Goal: Task Accomplishment & Management: Complete application form

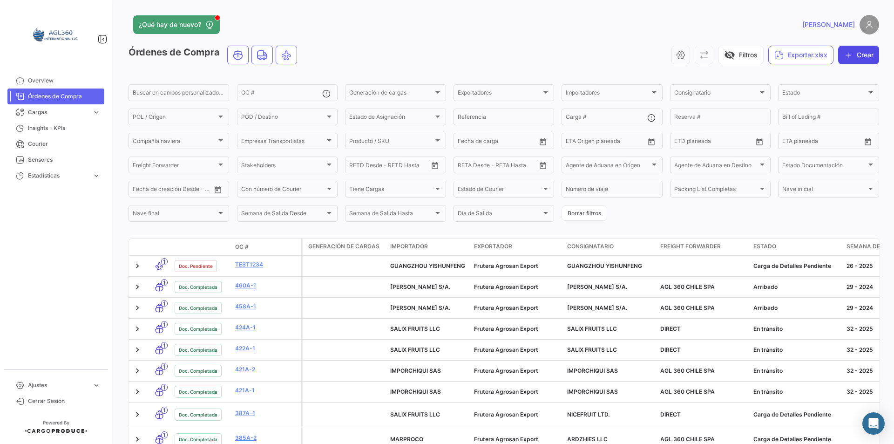
click at [870, 48] on button "Crear" at bounding box center [858, 55] width 41 height 19
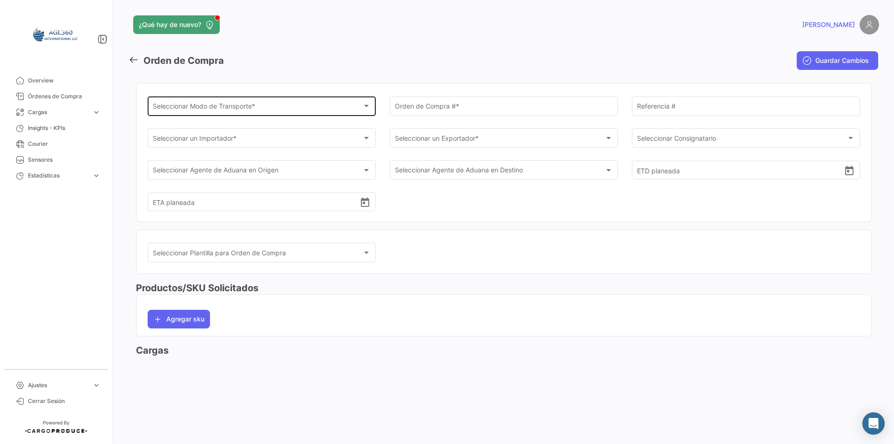
click at [302, 113] on div "Seleccionar Modo de Transporte * Seleccionar Modo de Transporte *" at bounding box center [262, 105] width 218 height 21
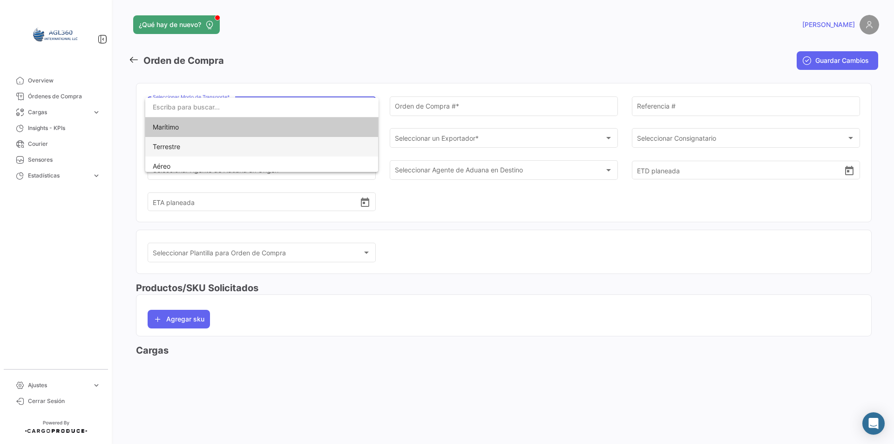
click at [225, 147] on span "Terrestre" at bounding box center [218, 147] width 130 height 20
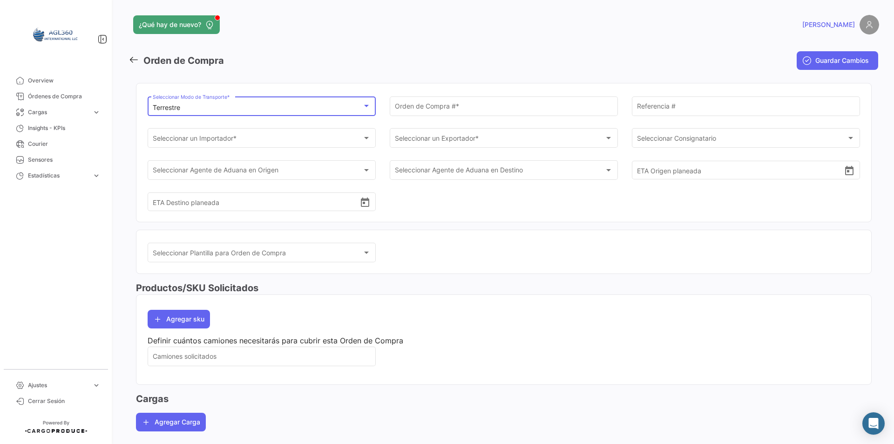
click at [218, 103] on div "Terrestre Seleccionar Modo de Transporte *" at bounding box center [262, 105] width 218 height 21
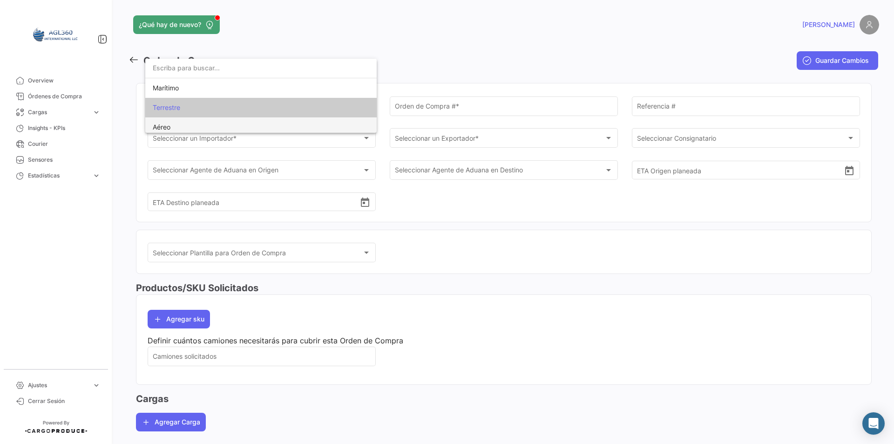
scroll to position [4, 0]
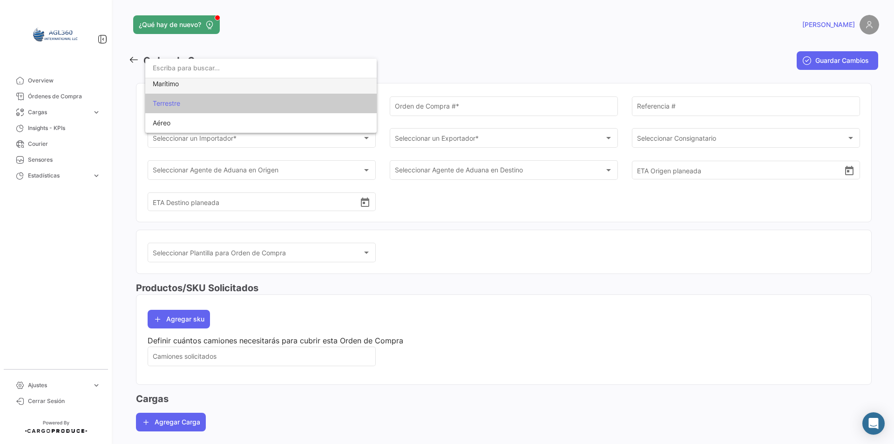
click at [189, 83] on span "Marítimo" at bounding box center [218, 84] width 130 height 20
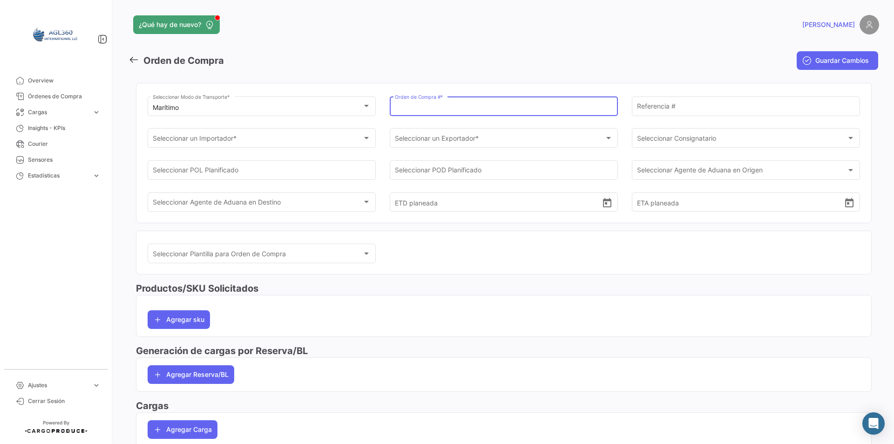
click at [449, 108] on input "Orden de Compra # *" at bounding box center [504, 108] width 218 height 8
type input "423A-1"
click at [324, 138] on div "Seleccionar un Importador *" at bounding box center [258, 140] width 210 height 8
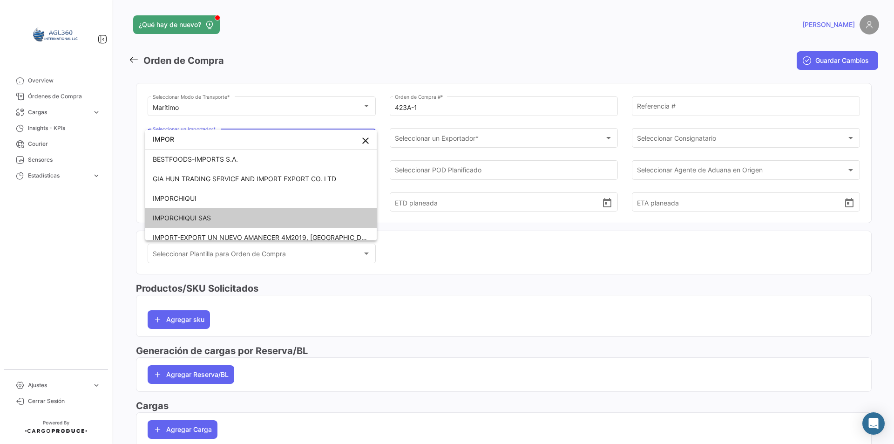
type input "IMPOR"
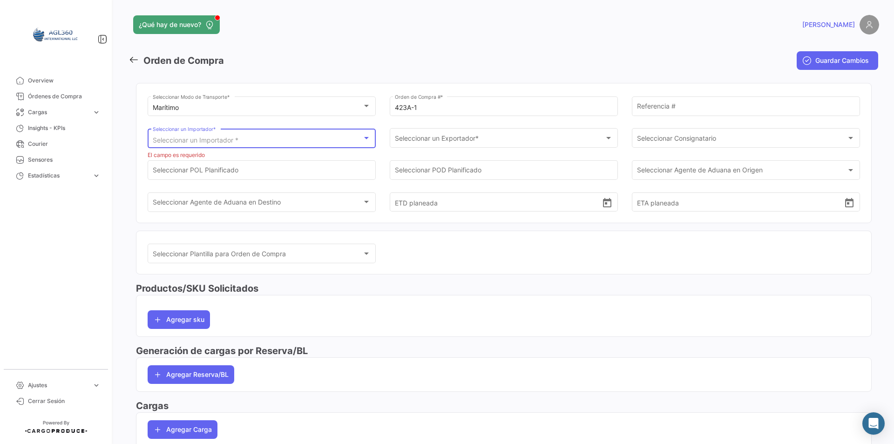
scroll to position [85, 0]
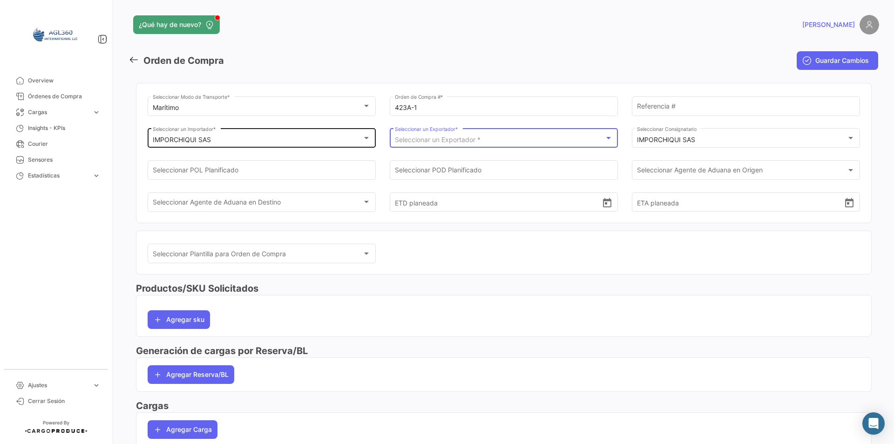
click at [435, 140] on span "Seleccionar un Exportador *" at bounding box center [438, 140] width 86 height 8
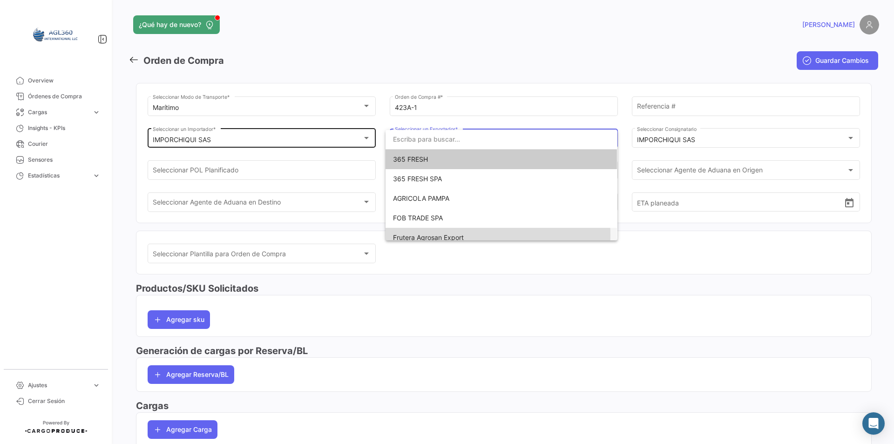
click at [423, 235] on span "Frutera Agrosan Export" at bounding box center [428, 237] width 71 height 8
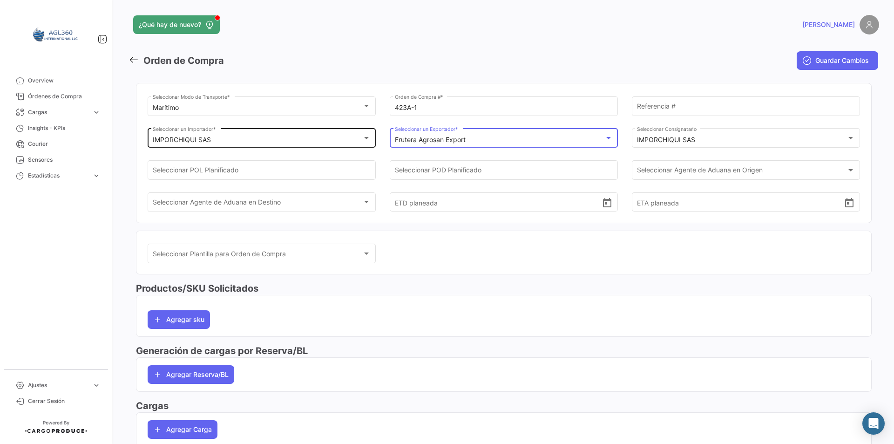
scroll to position [48, 0]
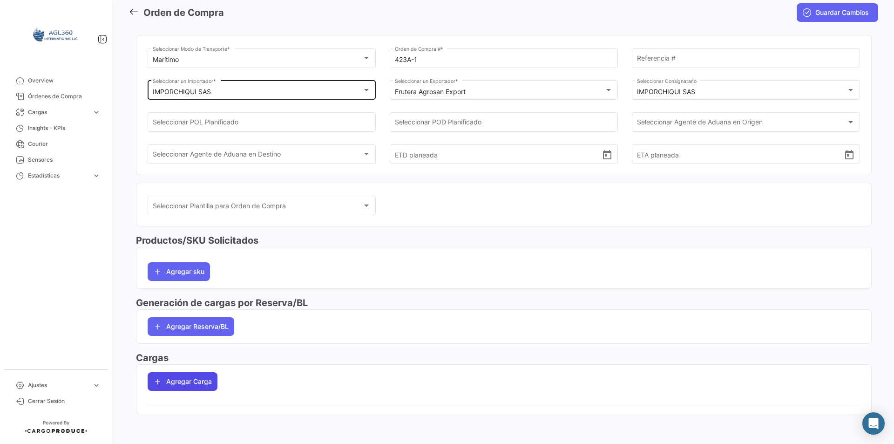
click at [175, 389] on button "Agregar Carga" at bounding box center [183, 381] width 70 height 19
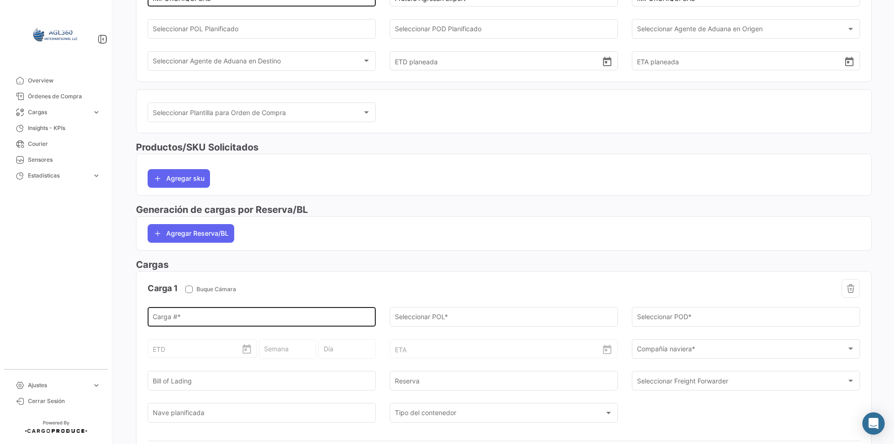
click at [209, 315] on input "Carga # *" at bounding box center [262, 319] width 218 height 8
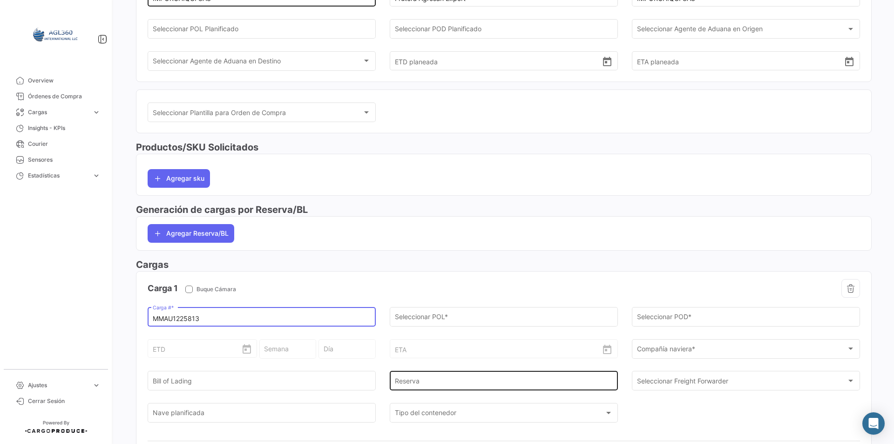
scroll to position [218, 0]
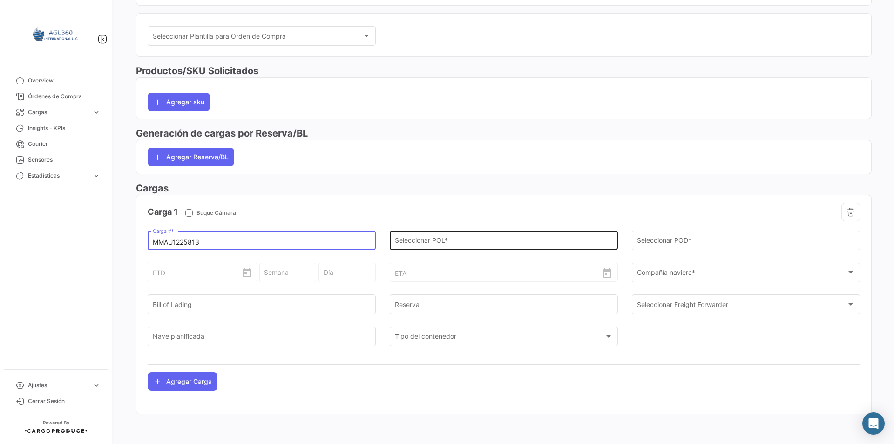
type input "MMAU1225813"
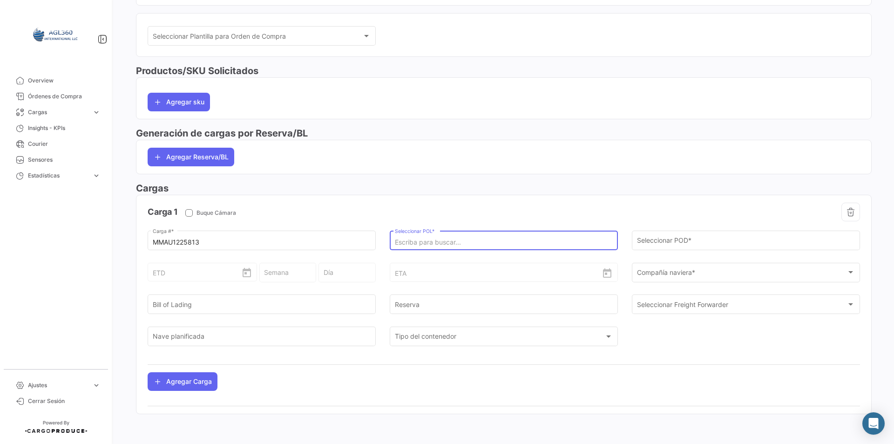
click at [443, 245] on input "Seleccionar POL *" at bounding box center [504, 242] width 218 height 8
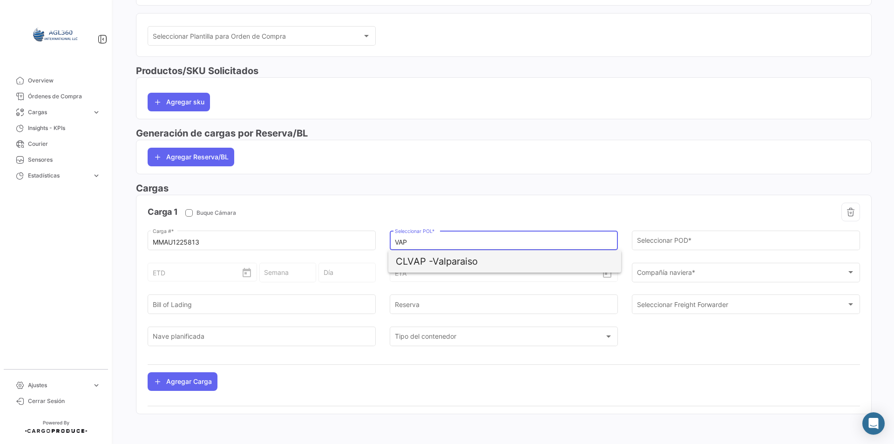
click at [451, 258] on span "CLVAP - Valparaiso" at bounding box center [505, 261] width 218 height 22
type input "Valparaiso"
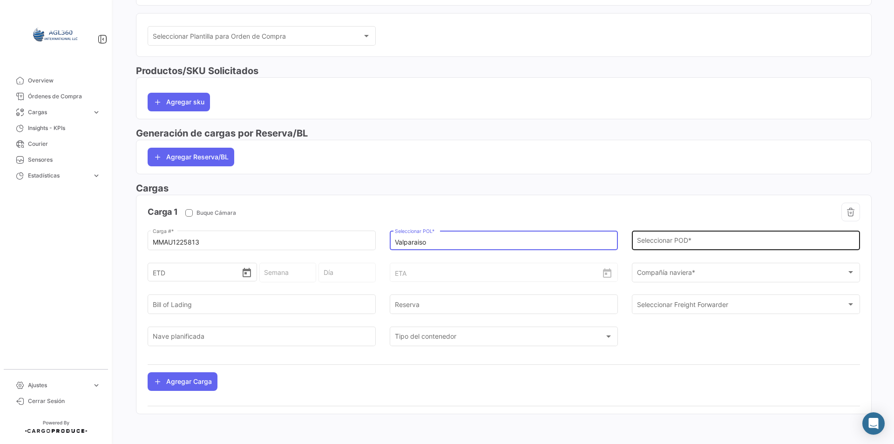
click at [674, 240] on input "Seleccionar POD *" at bounding box center [746, 242] width 218 height 8
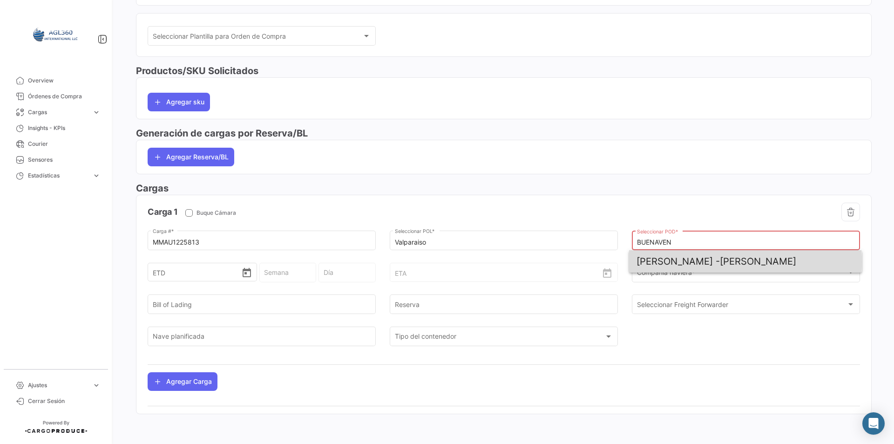
click at [681, 262] on span "[PERSON_NAME]" at bounding box center [746, 261] width 218 height 22
type input "[PERSON_NAME]"
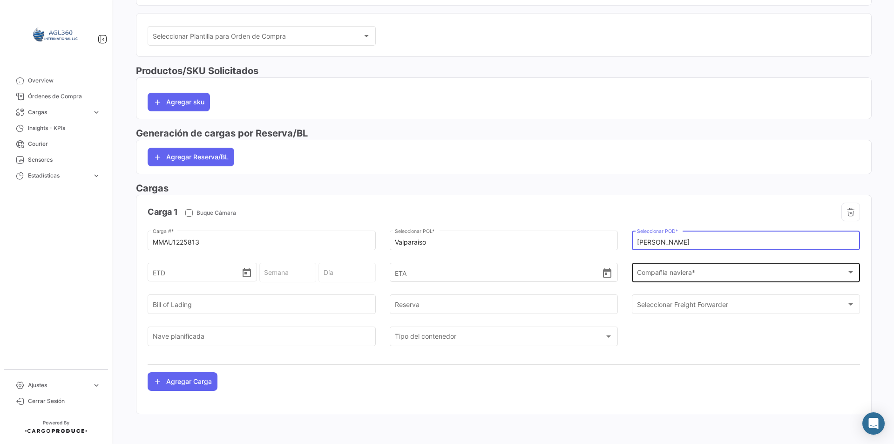
click at [675, 270] on span "Compañía naviera *" at bounding box center [742, 274] width 210 height 8
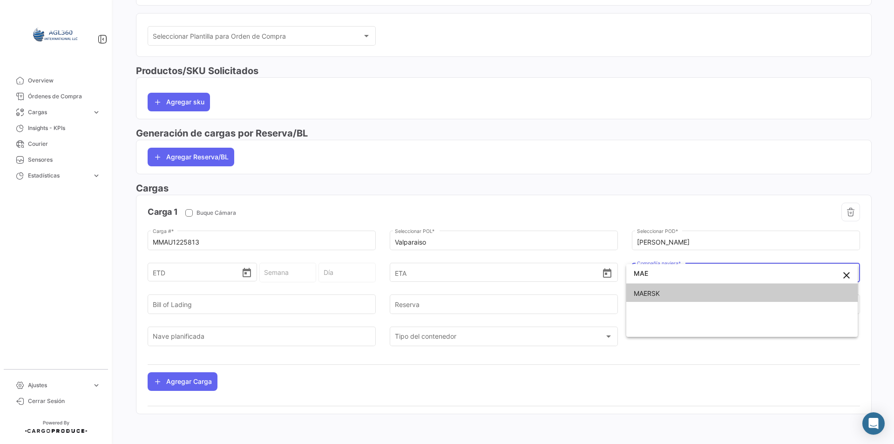
type input "MAE"
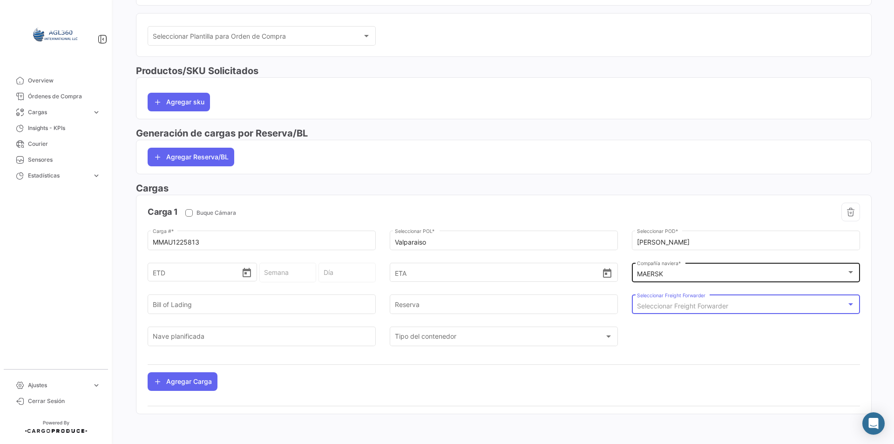
click at [673, 310] on span "Seleccionar Freight Forwarder" at bounding box center [682, 306] width 91 height 8
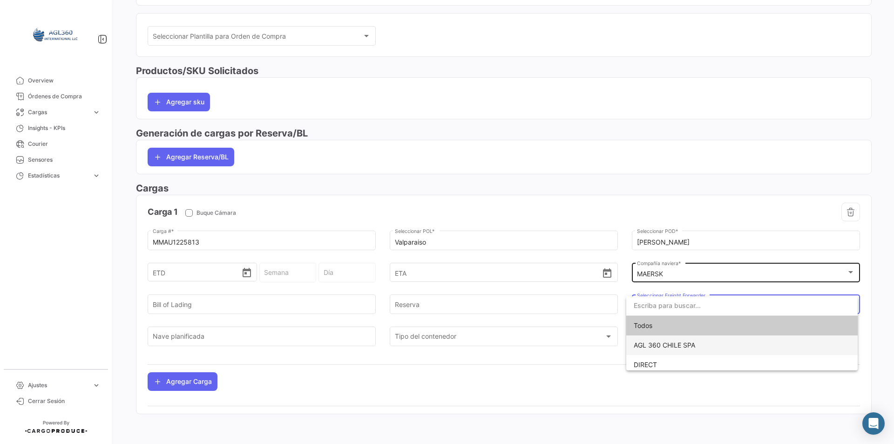
click at [672, 346] on span "AGL 360 CHILE SPA" at bounding box center [664, 345] width 61 height 8
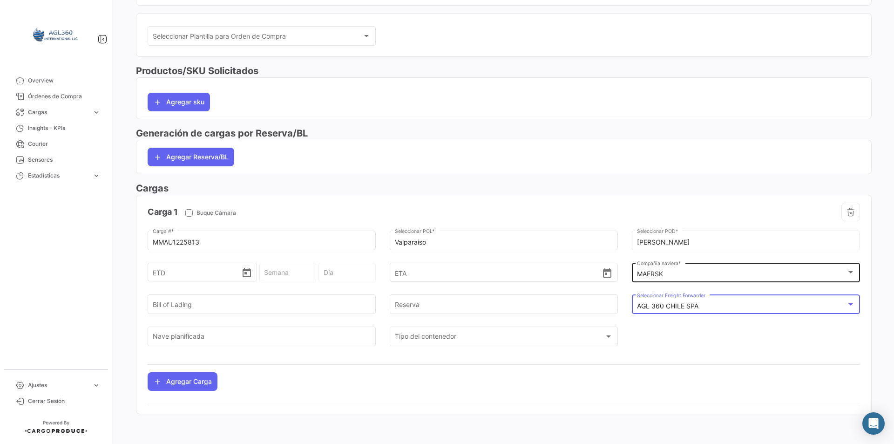
scroll to position [0, 0]
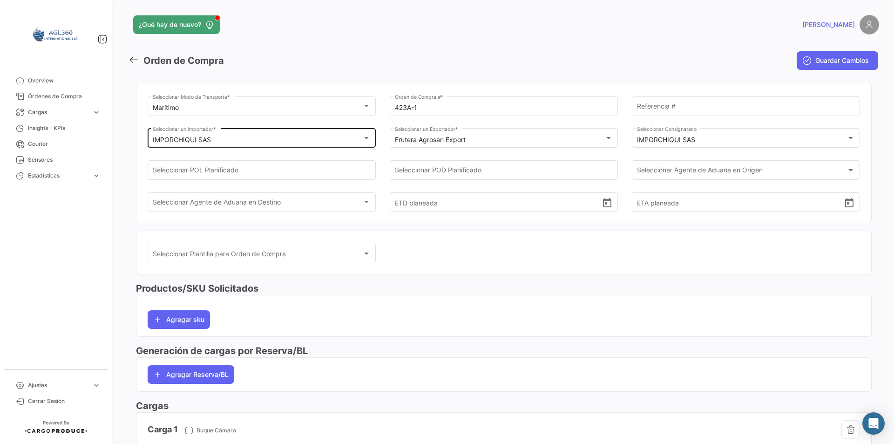
click at [837, 65] on span "Guardar Cambios" at bounding box center [843, 60] width 54 height 9
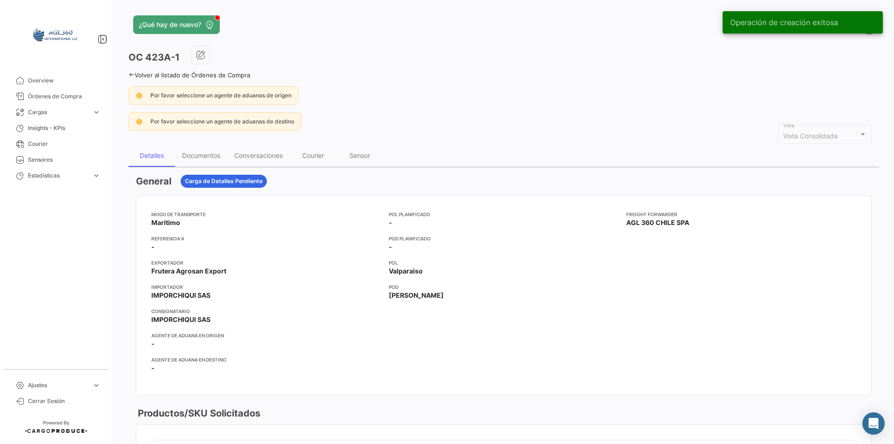
click at [73, 271] on mat-nav-list "Overview Órdenes de Compra Cargas expand_more Cargas Aéreas Cargas Marítimas Ca…" at bounding box center [56, 217] width 112 height 296
click at [218, 153] on div "Documentos" at bounding box center [201, 155] width 38 height 8
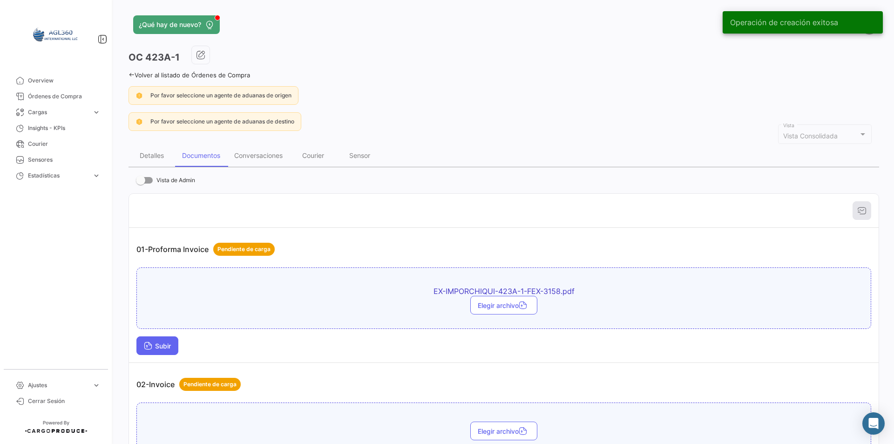
click at [171, 343] on span "Subir" at bounding box center [157, 346] width 27 height 8
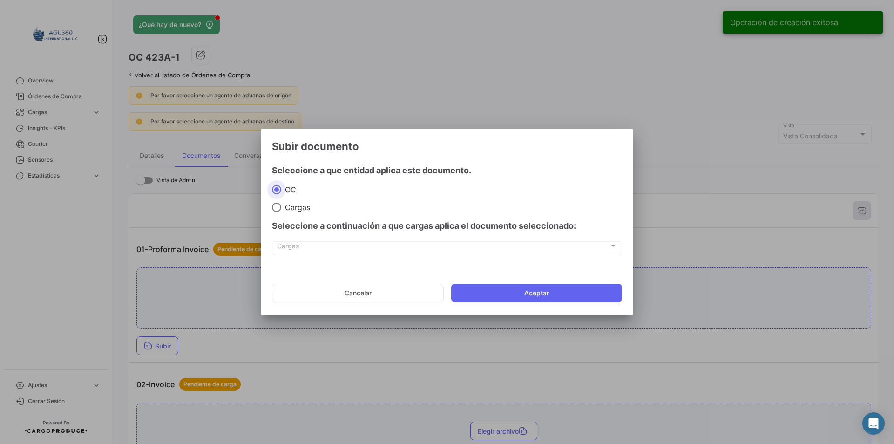
click at [300, 203] on span "Cargas" at bounding box center [295, 207] width 29 height 9
click at [281, 203] on input "Cargas" at bounding box center [276, 207] width 9 height 9
radio input "true"
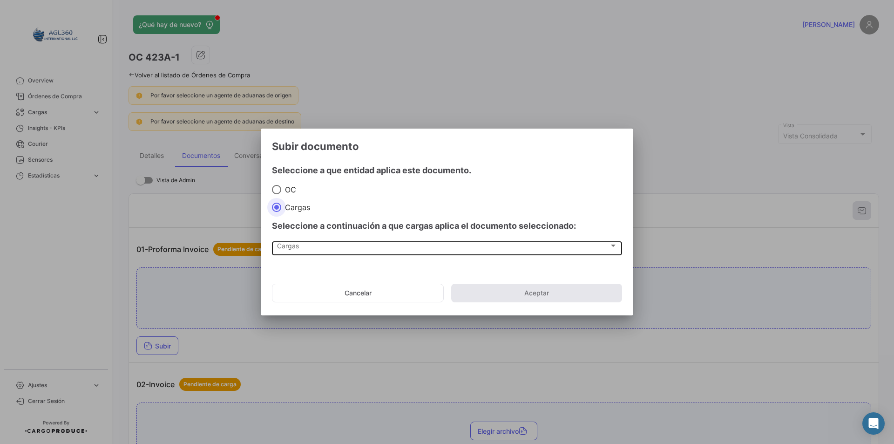
click at [314, 244] on div "Cargas" at bounding box center [443, 248] width 332 height 8
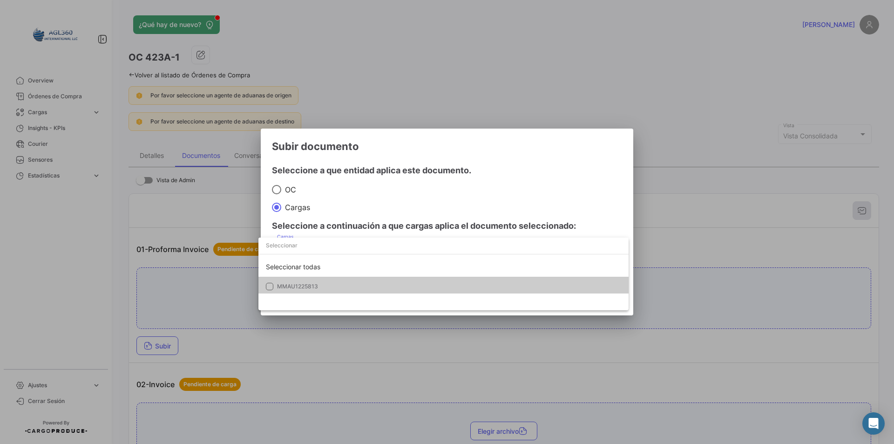
click at [310, 286] on span "MMAU1225813" at bounding box center [297, 286] width 41 height 7
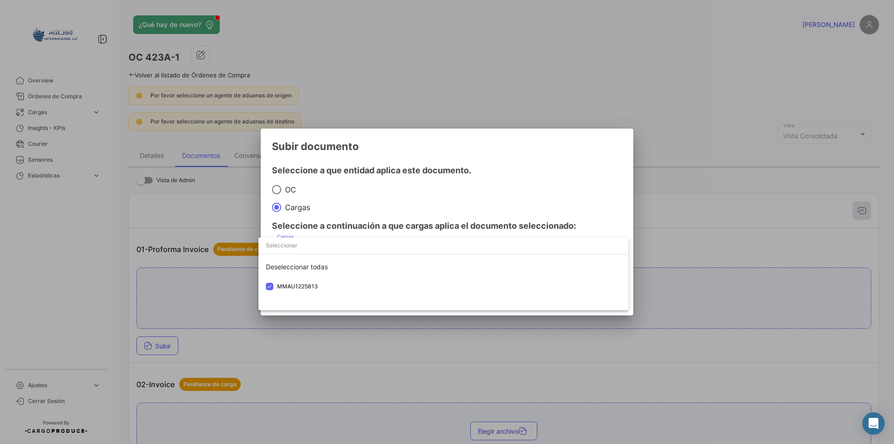
click at [365, 203] on div at bounding box center [447, 222] width 894 height 444
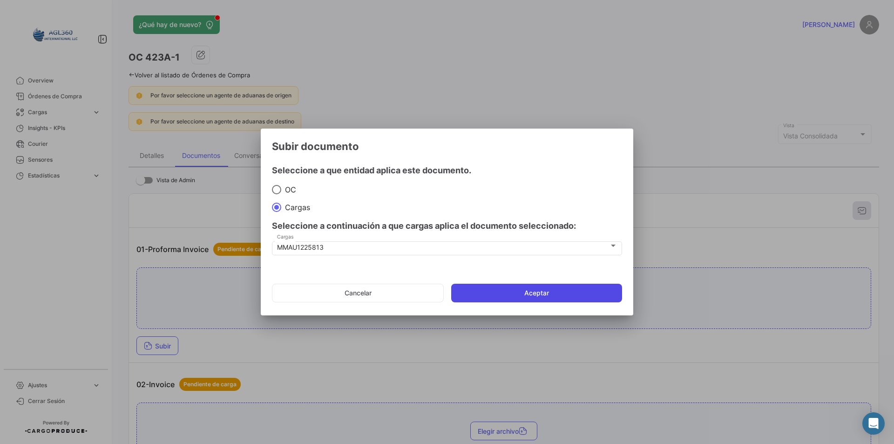
click at [492, 286] on button "Aceptar" at bounding box center [536, 293] width 171 height 19
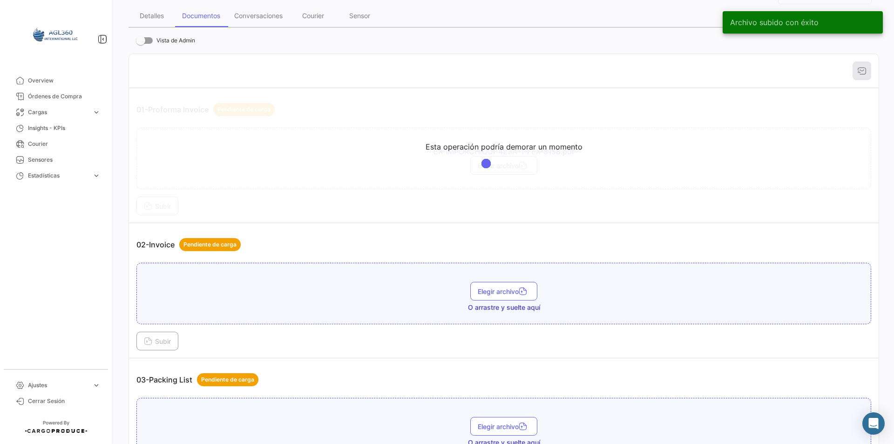
scroll to position [186, 0]
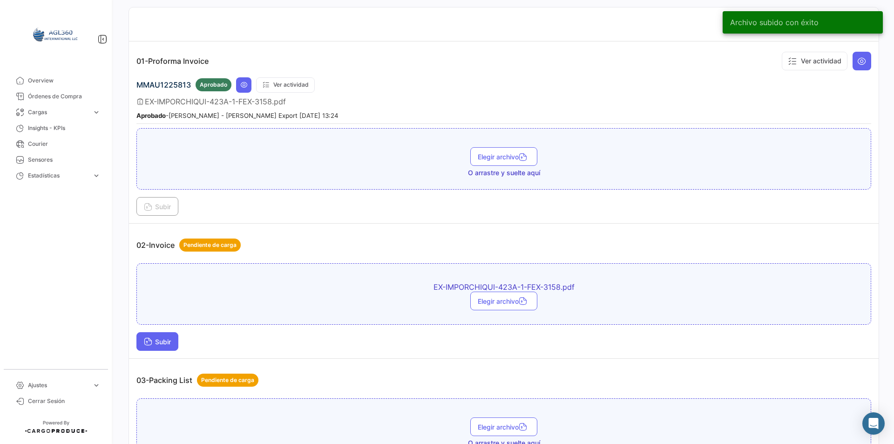
click at [163, 341] on span "Subir" at bounding box center [157, 342] width 27 height 8
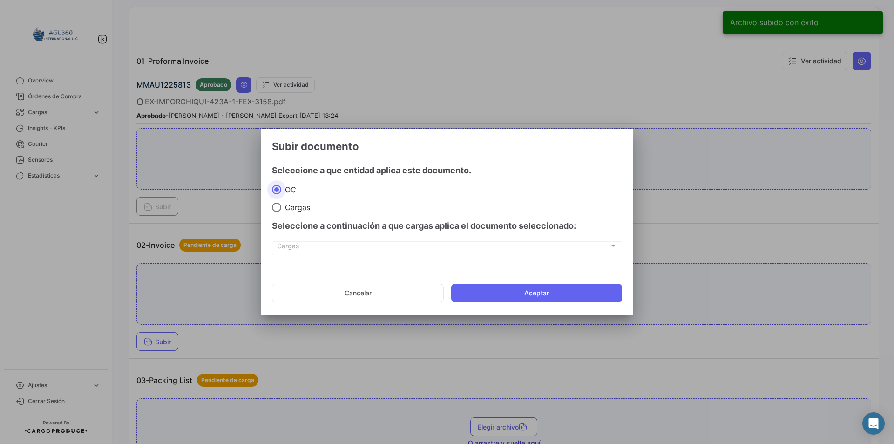
click at [293, 211] on span "Cargas" at bounding box center [295, 207] width 29 height 9
click at [281, 211] on input "Cargas" at bounding box center [276, 207] width 9 height 9
radio input "true"
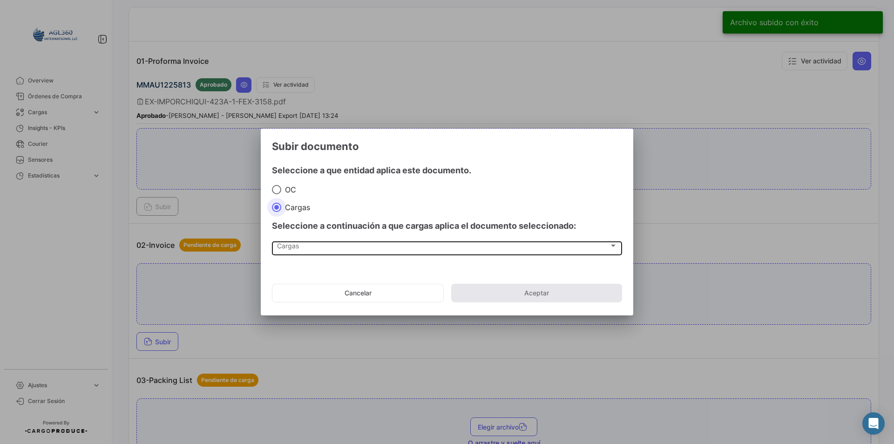
click at [302, 250] on div "Cargas" at bounding box center [443, 248] width 332 height 8
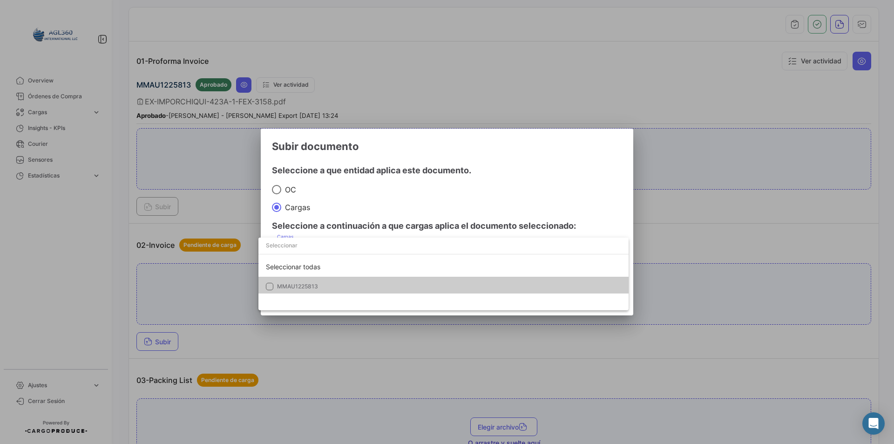
click at [320, 291] on mat-option "MMAU1225813" at bounding box center [444, 287] width 370 height 20
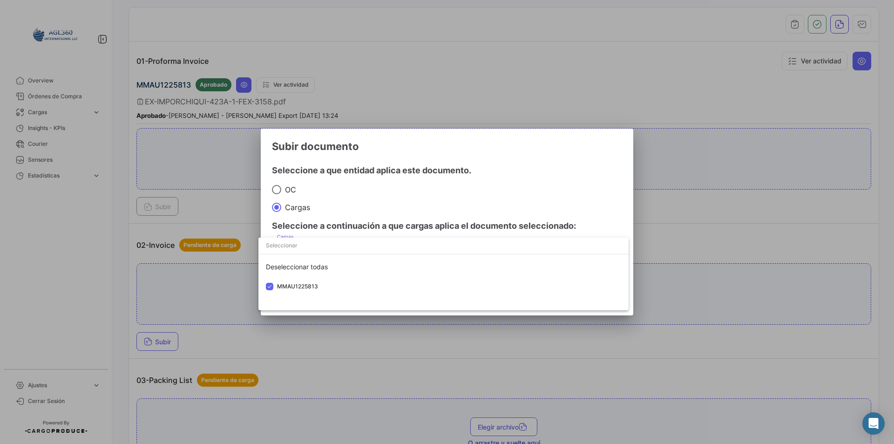
click at [379, 190] on div at bounding box center [447, 222] width 894 height 444
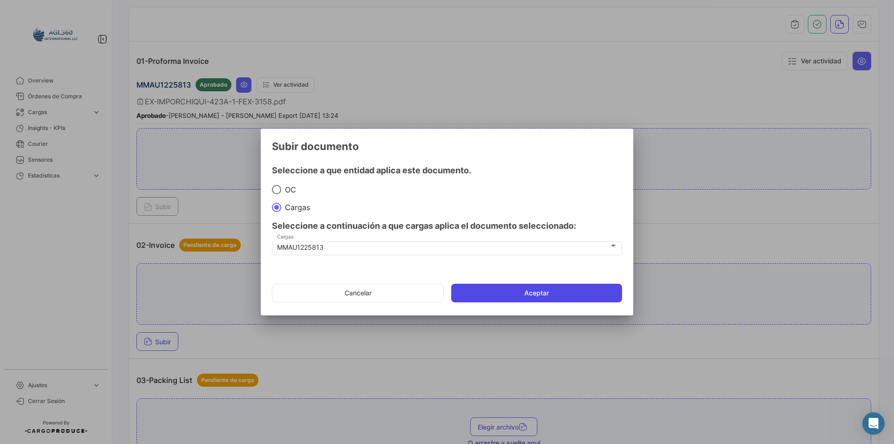
click at [516, 293] on button "Aceptar" at bounding box center [536, 293] width 171 height 19
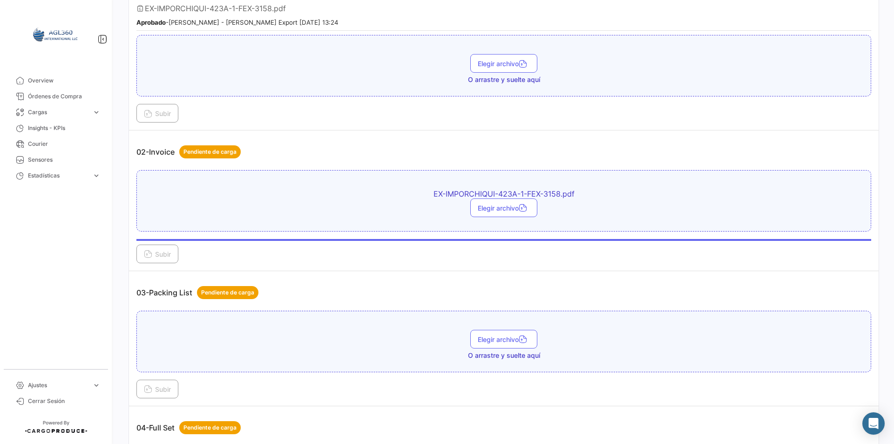
scroll to position [326, 0]
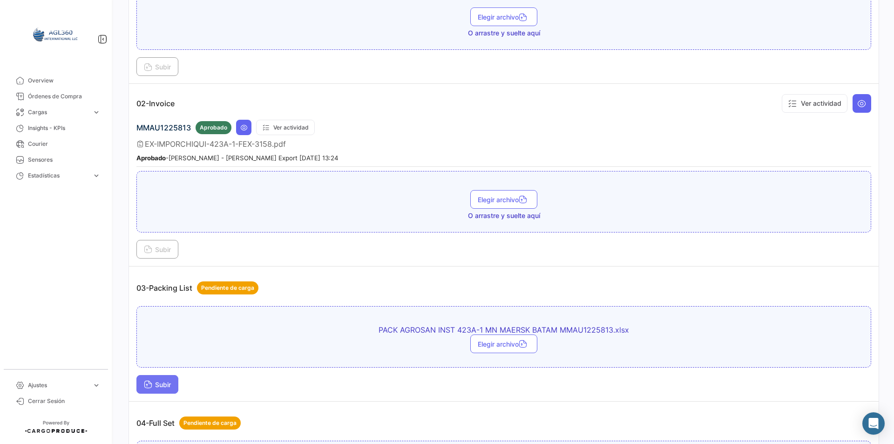
click at [178, 386] on button "Subir" at bounding box center [157, 384] width 42 height 19
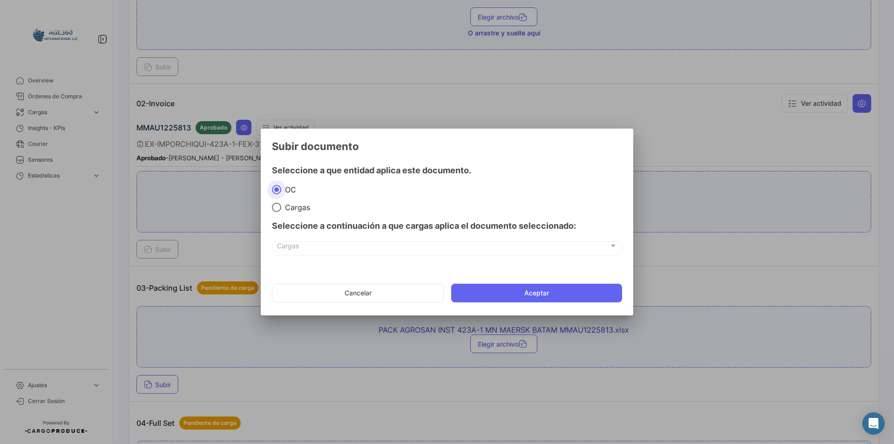
click at [294, 204] on span "Cargas" at bounding box center [295, 207] width 29 height 9
click at [281, 204] on input "Cargas" at bounding box center [276, 207] width 9 height 9
radio input "true"
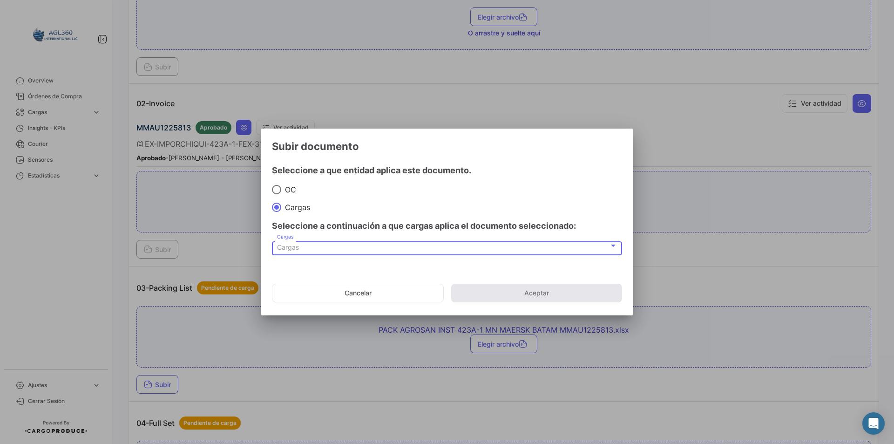
click at [300, 246] on div "Cargas" at bounding box center [443, 248] width 332 height 8
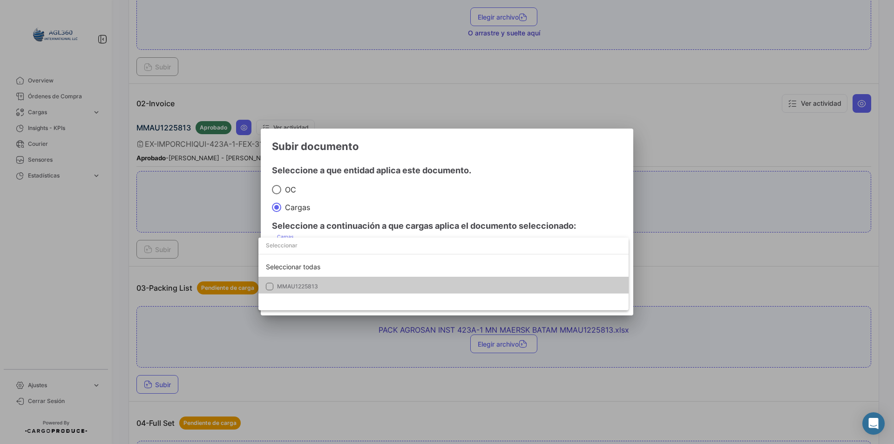
click at [315, 291] on mat-option "MMAU1225813" at bounding box center [444, 287] width 370 height 20
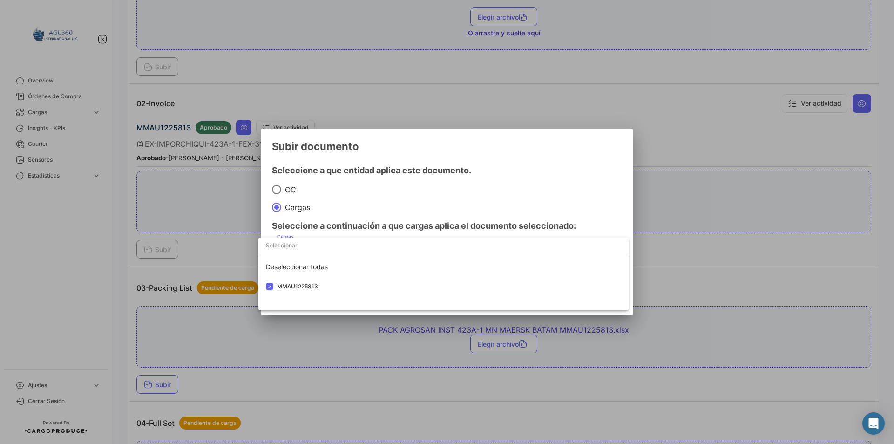
click at [380, 170] on div at bounding box center [447, 222] width 894 height 444
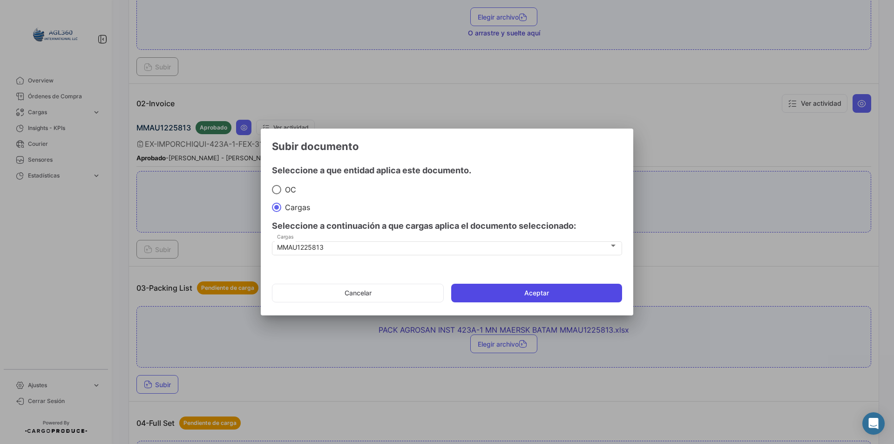
click at [508, 294] on button "Aceptar" at bounding box center [536, 293] width 171 height 19
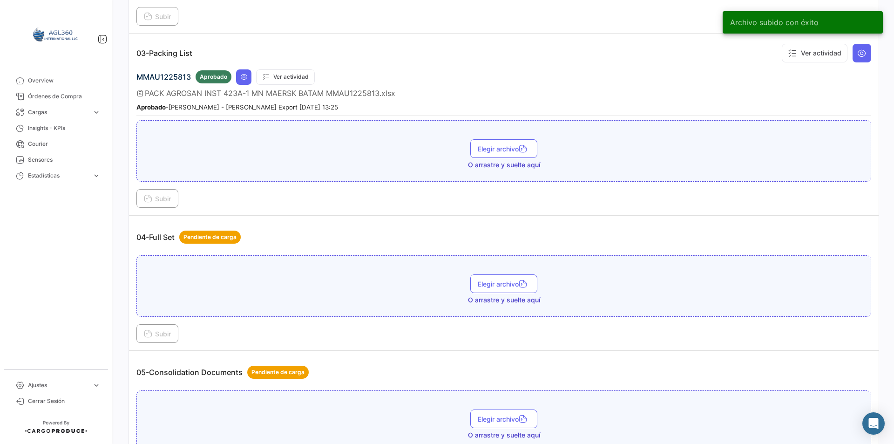
scroll to position [652, 0]
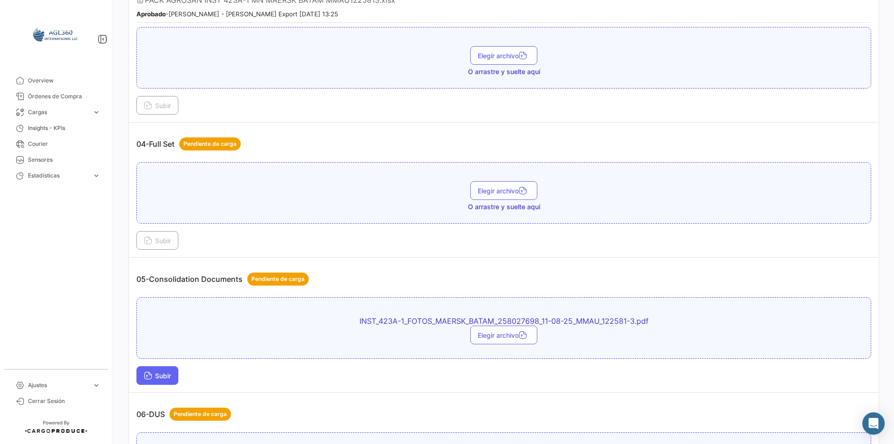
click at [170, 376] on span "Subir" at bounding box center [157, 376] width 27 height 8
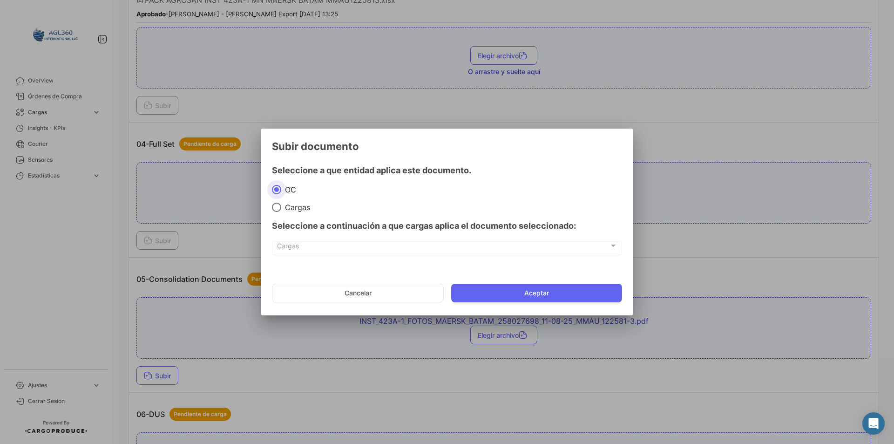
click at [282, 210] on span "Cargas" at bounding box center [295, 207] width 29 height 9
click at [281, 210] on input "Cargas" at bounding box center [276, 207] width 9 height 9
radio input "true"
click at [299, 232] on div "Seleccione a continuación a que cargas aplica el documento seleccionado:" at bounding box center [447, 226] width 350 height 28
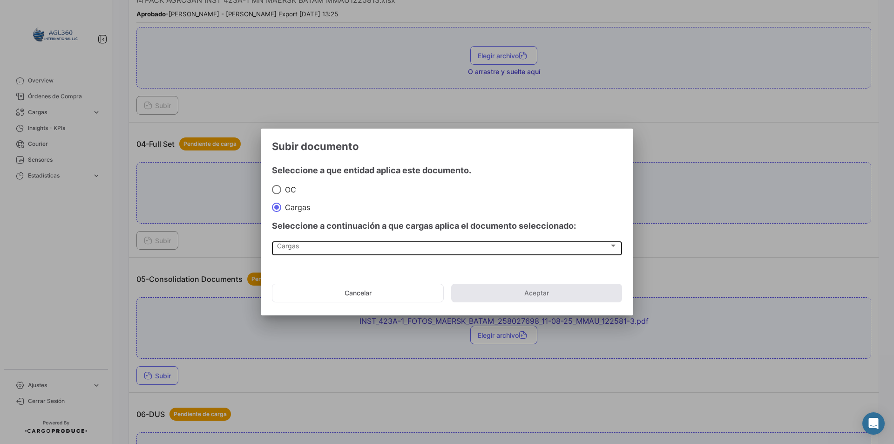
click at [300, 240] on div "Cargas Cargas" at bounding box center [447, 248] width 340 height 16
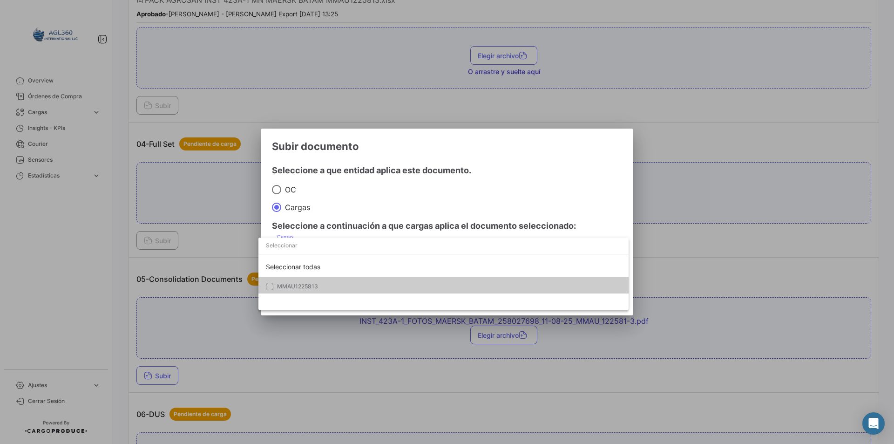
click at [313, 286] on span "MMAU1225813" at bounding box center [297, 286] width 41 height 7
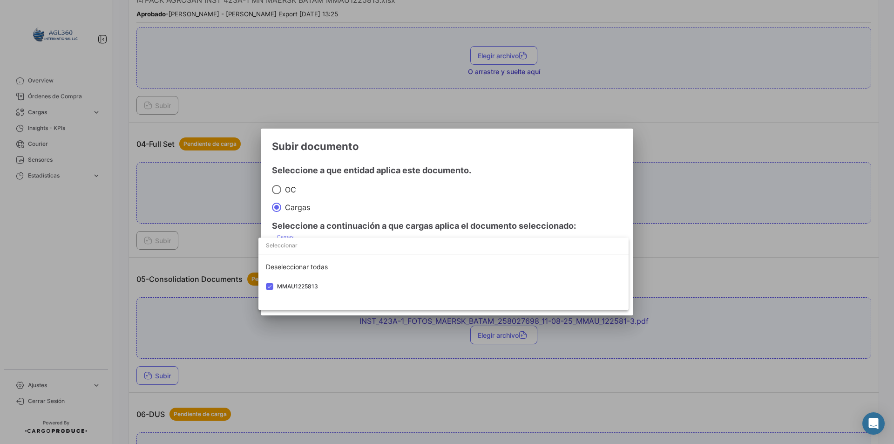
click at [349, 205] on div at bounding box center [447, 222] width 894 height 444
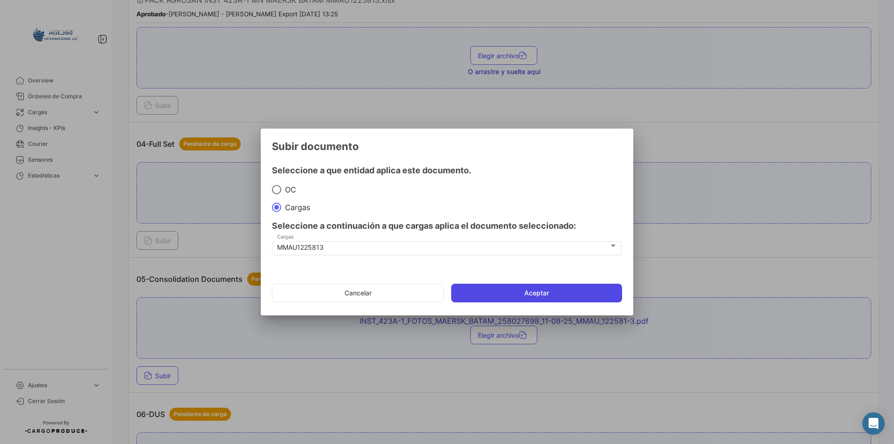
click at [495, 288] on button "Aceptar" at bounding box center [536, 293] width 171 height 19
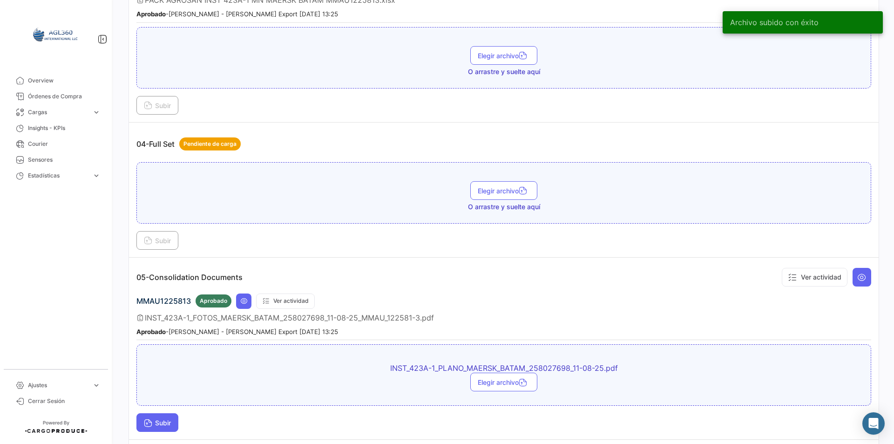
click at [178, 423] on button "Subir" at bounding box center [157, 422] width 42 height 19
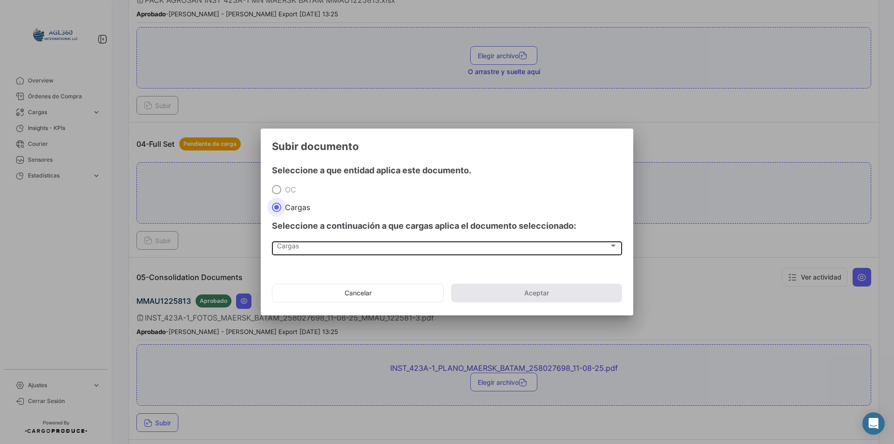
click at [313, 243] on div "Cargas Cargas" at bounding box center [447, 248] width 340 height 16
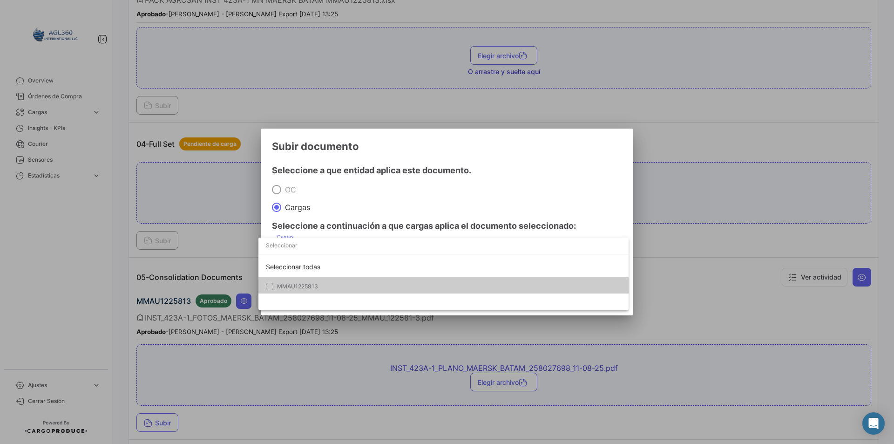
click at [308, 279] on mat-option "MMAU1225813" at bounding box center [444, 287] width 370 height 20
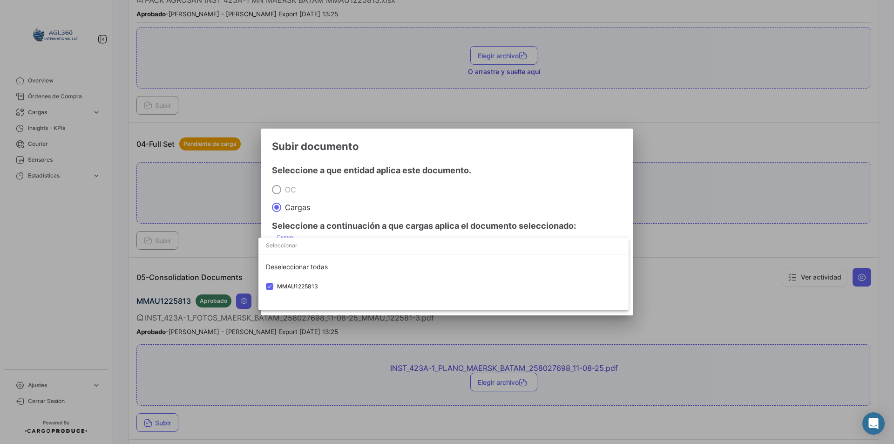
click at [378, 190] on div at bounding box center [447, 222] width 894 height 444
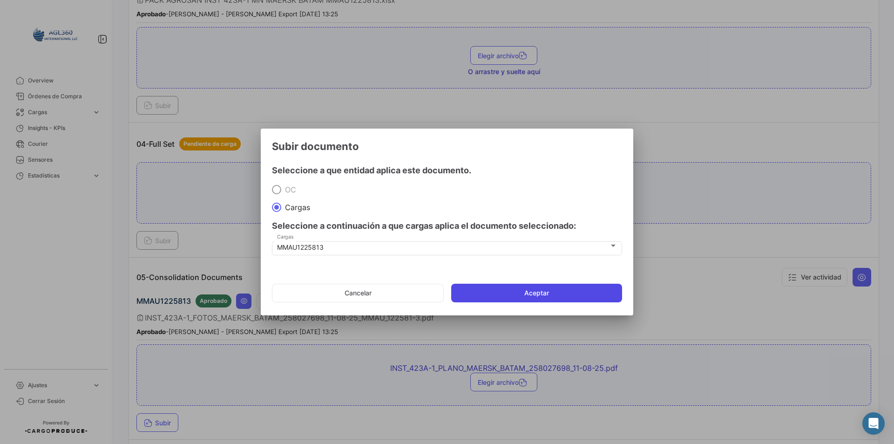
click at [482, 295] on button "Aceptar" at bounding box center [536, 293] width 171 height 19
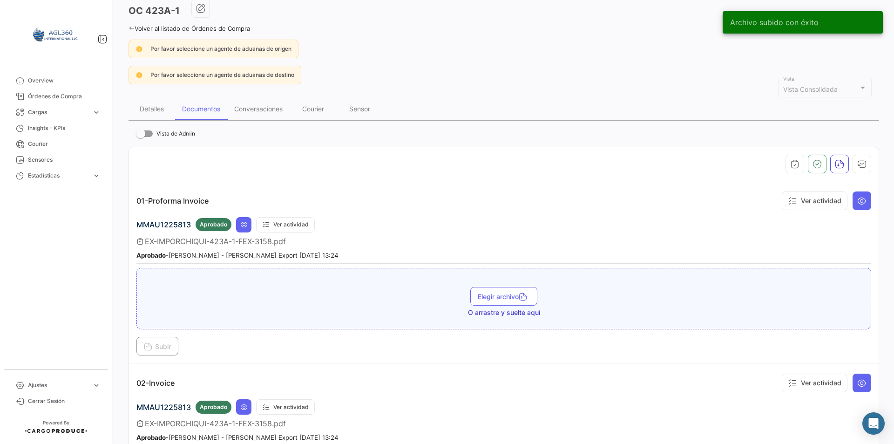
scroll to position [0, 0]
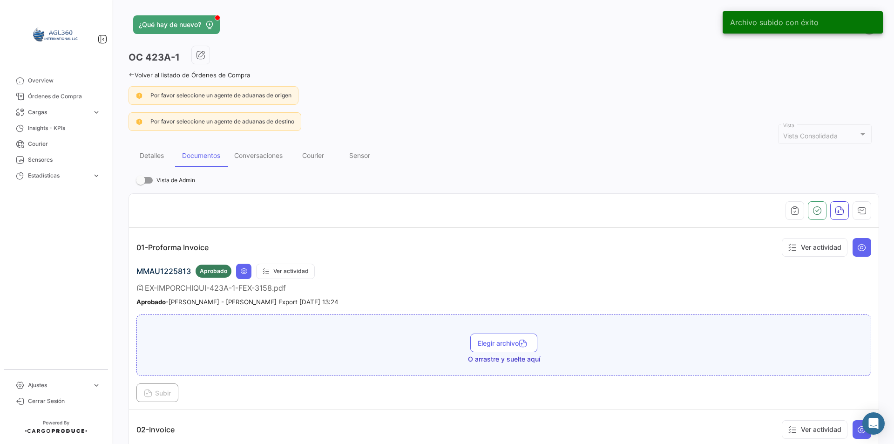
click at [136, 74] on link "Volver al listado de Órdenes de Compra" at bounding box center [190, 74] width 122 height 7
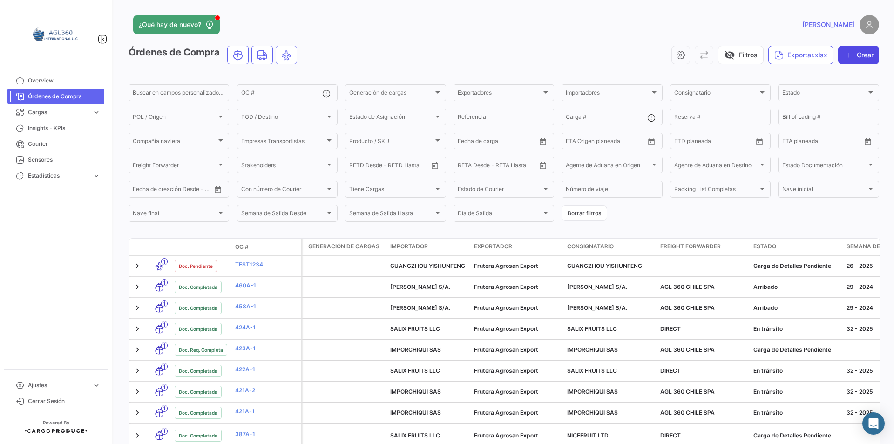
click at [862, 55] on button "Crear" at bounding box center [858, 55] width 41 height 19
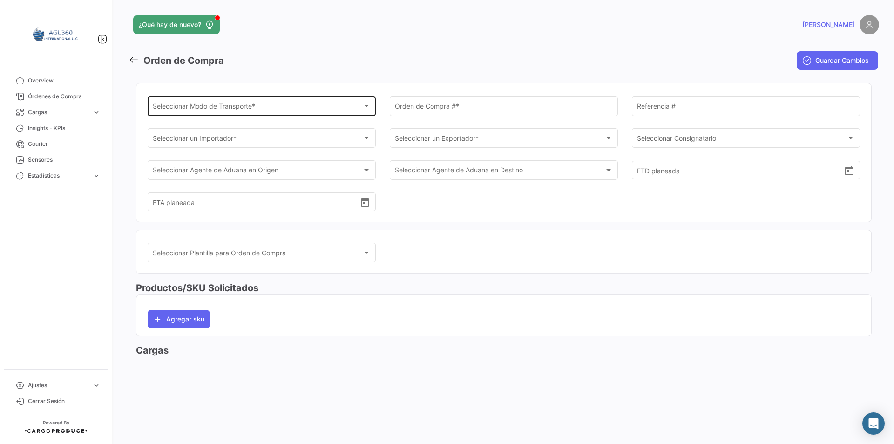
click at [227, 101] on div "Seleccionar Modo de Transporte * Seleccionar Modo de Transporte *" at bounding box center [262, 105] width 218 height 21
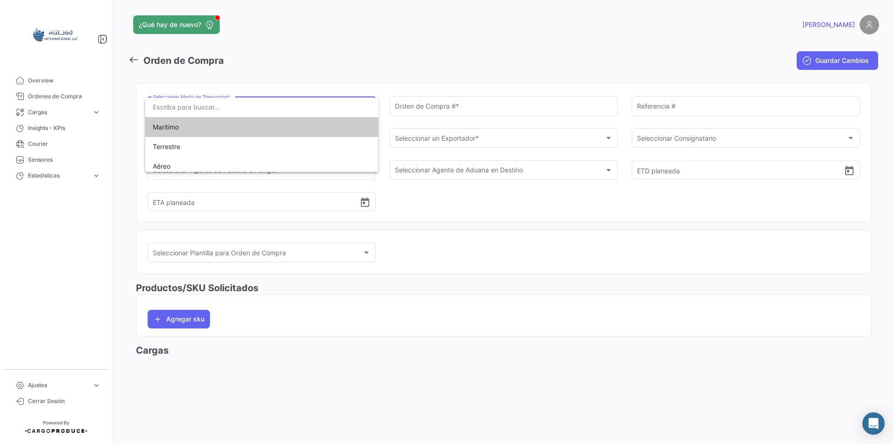
click at [221, 127] on span "Marítimo" at bounding box center [262, 127] width 218 height 20
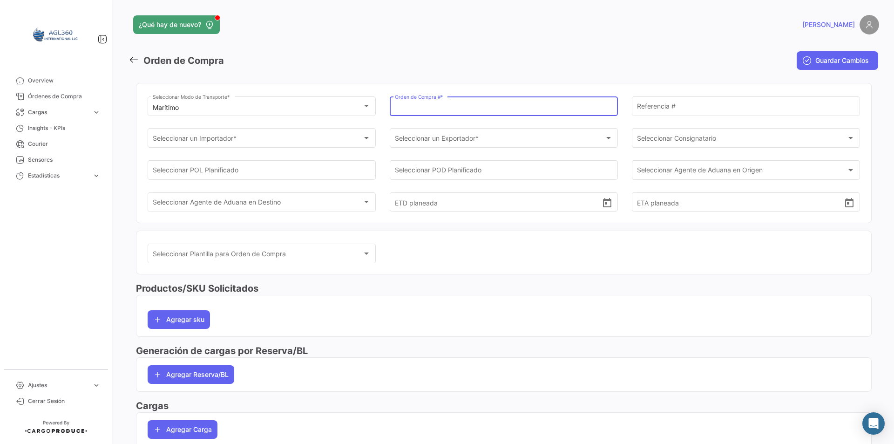
click at [429, 108] on input "Orden de Compra # *" at bounding box center [504, 108] width 218 height 8
type input "428A-1"
click at [354, 141] on div "Seleccionar un Importador *" at bounding box center [258, 140] width 210 height 8
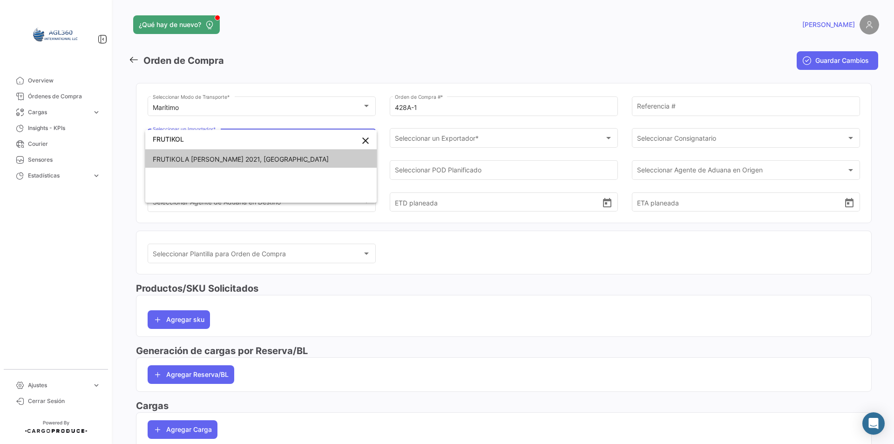
type input "FRUTIKOL"
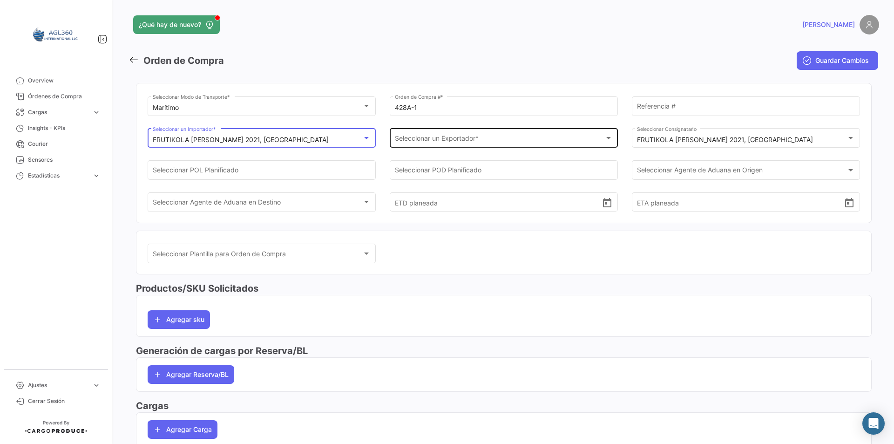
click at [482, 142] on div "Seleccionar un Exportador *" at bounding box center [500, 140] width 210 height 8
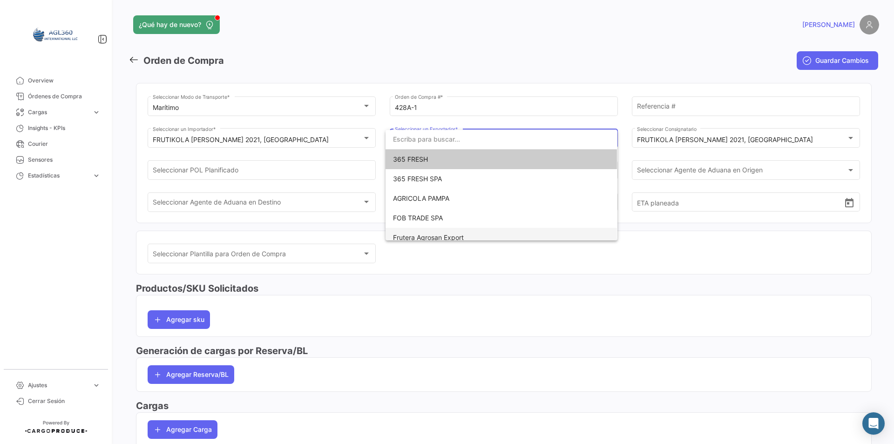
click at [436, 230] on span "Frutera Agrosan Export" at bounding box center [501, 238] width 217 height 20
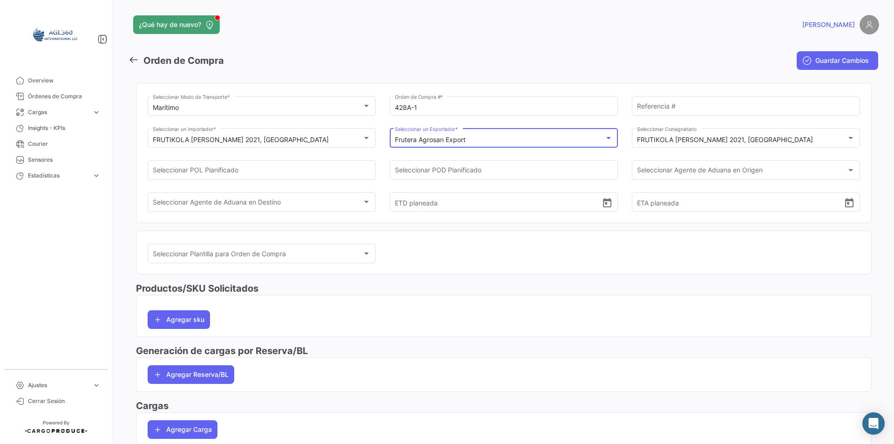
scroll to position [47, 0]
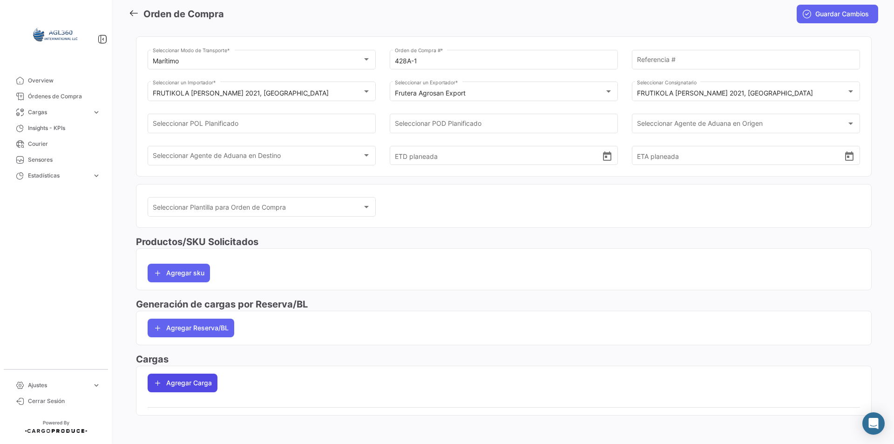
click at [213, 386] on button "Agregar Carga" at bounding box center [183, 383] width 70 height 19
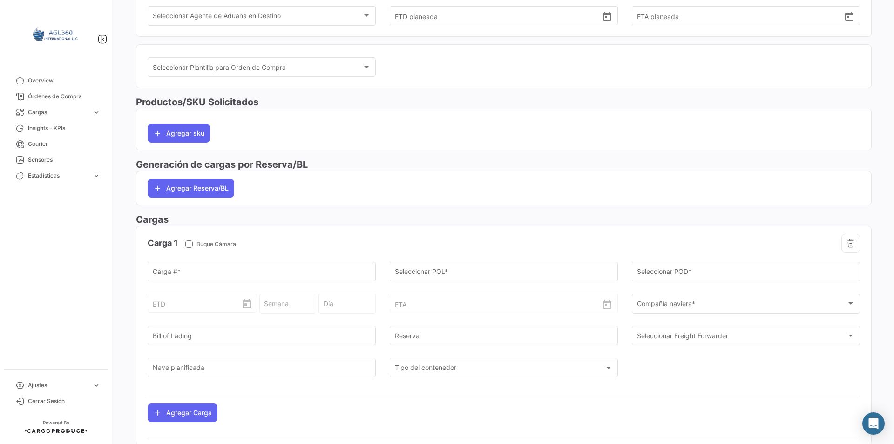
scroll to position [218, 0]
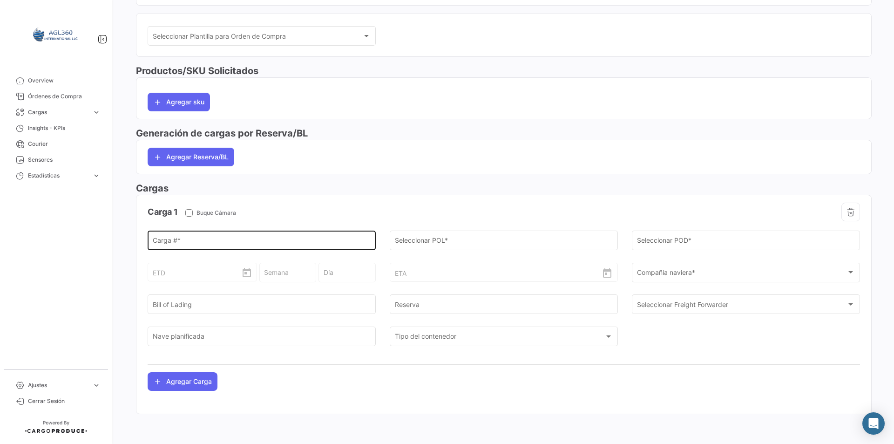
click at [192, 234] on div "Carga # *" at bounding box center [262, 239] width 218 height 21
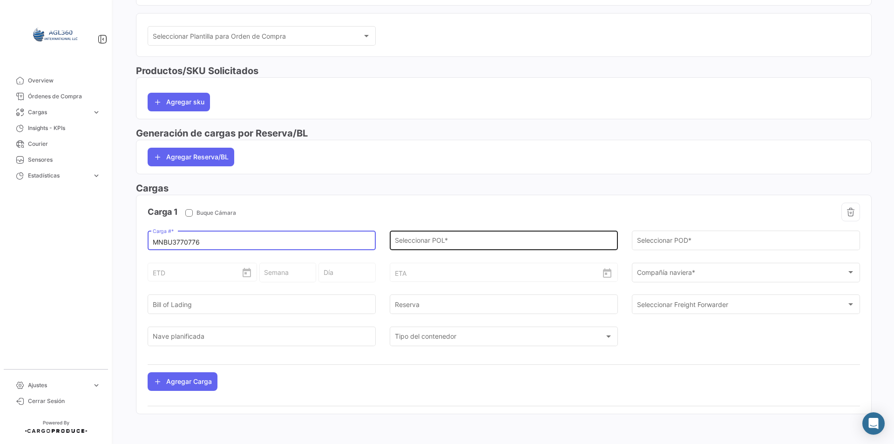
type input "MNBU3770776"
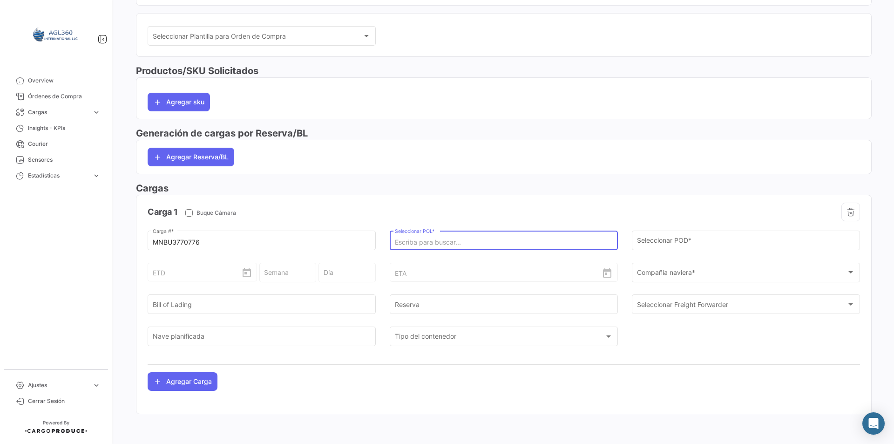
click at [479, 243] on input "Seleccionar POL *" at bounding box center [504, 242] width 218 height 8
type input "B"
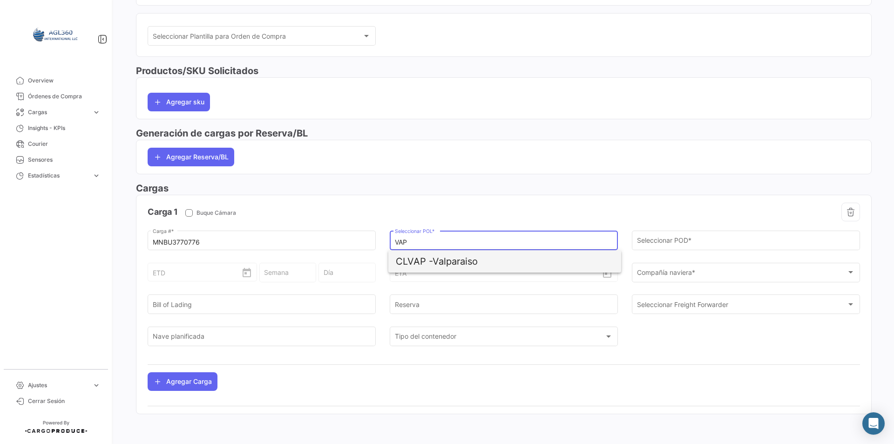
click at [472, 255] on span "CLVAP - Valparaiso" at bounding box center [505, 261] width 218 height 22
type input "Valparaiso"
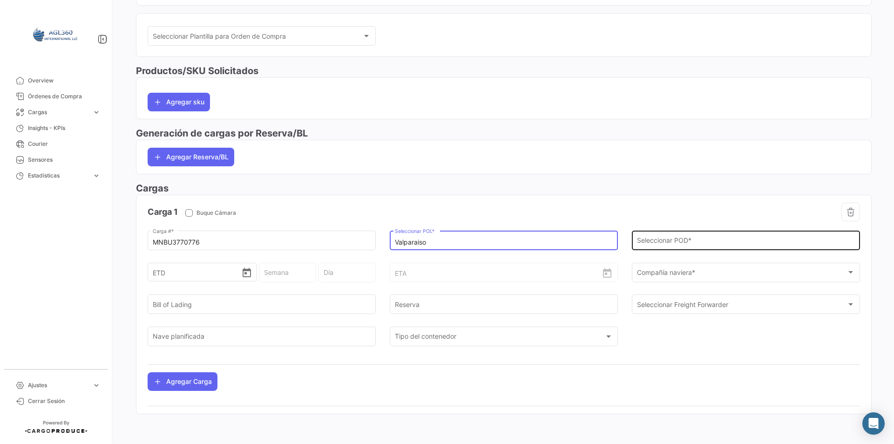
click at [690, 240] on input "Seleccionar POD *" at bounding box center [746, 242] width 218 height 8
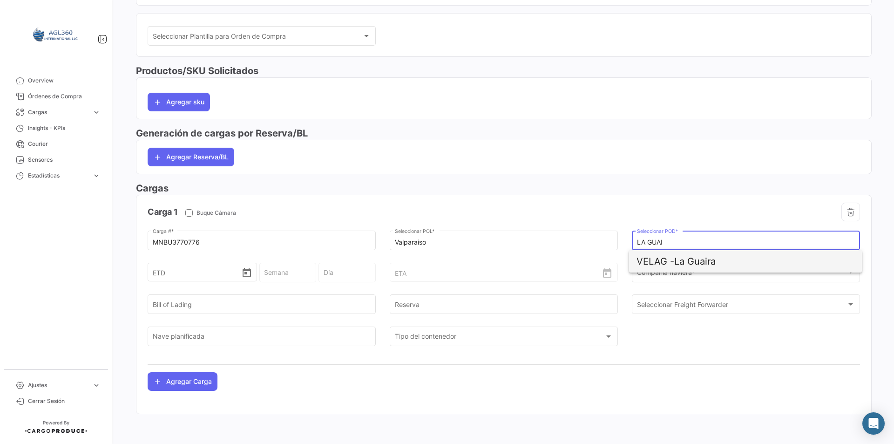
click at [691, 263] on span "VELAG - La Guaira" at bounding box center [746, 261] width 218 height 22
type input "La Guaira"
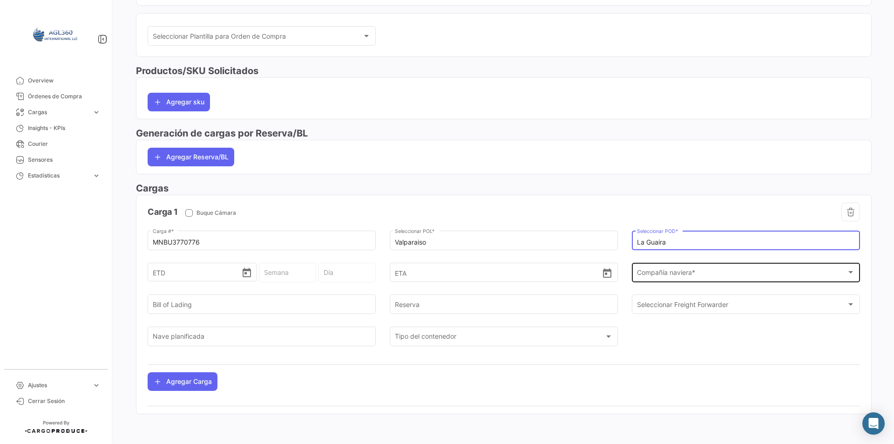
click at [688, 270] on span "Compañía naviera *" at bounding box center [742, 274] width 210 height 8
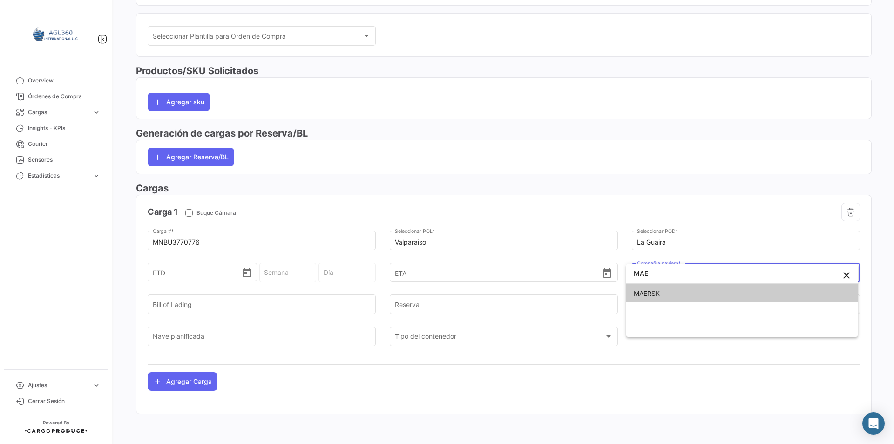
type input "MAE"
click at [682, 290] on span "MAERSK" at bounding box center [742, 294] width 217 height 20
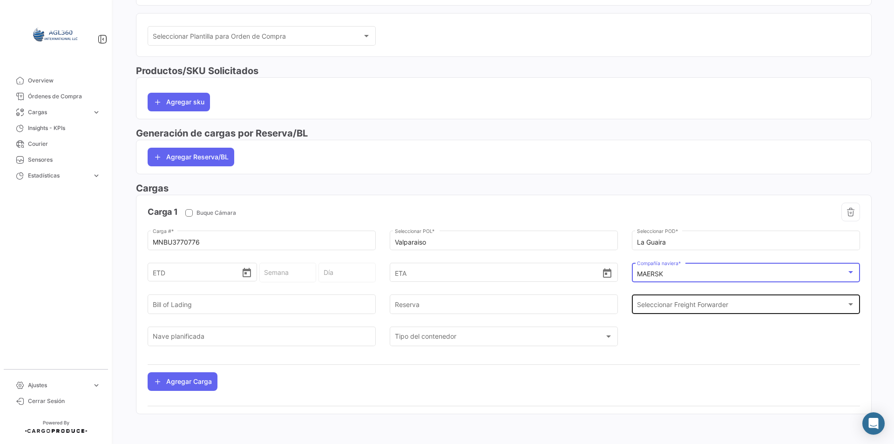
click at [662, 306] on span "Seleccionar Freight Forwarder" at bounding box center [742, 306] width 210 height 8
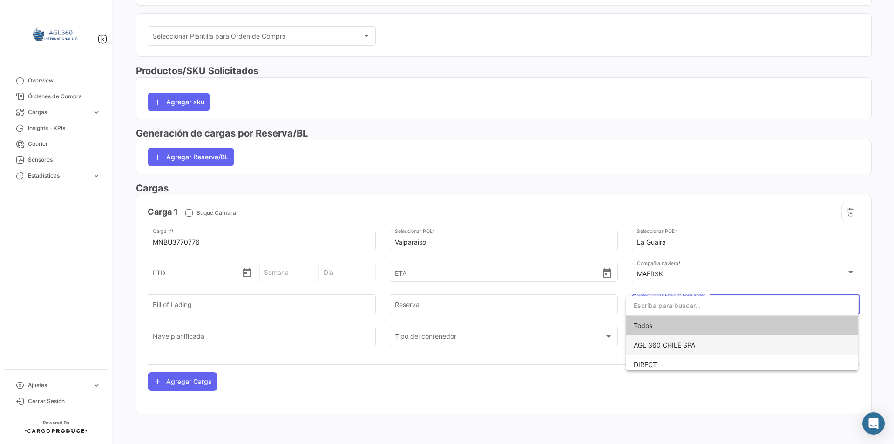
click at [668, 340] on span "AGL 360 CHILE SPA" at bounding box center [742, 345] width 217 height 20
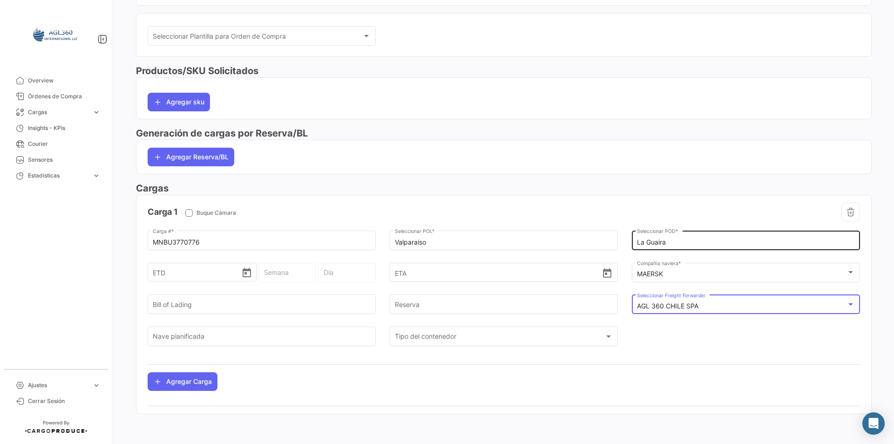
scroll to position [0, 0]
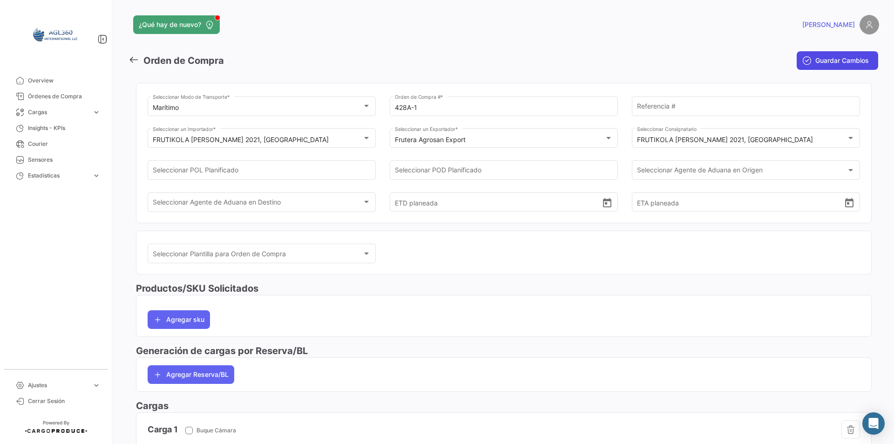
click at [806, 61] on icon "submit" at bounding box center [807, 60] width 9 height 9
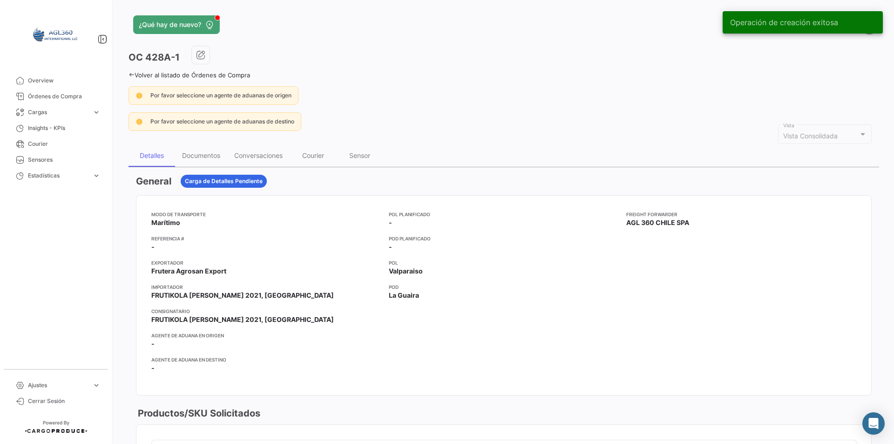
drag, startPoint x: 88, startPoint y: 313, endPoint x: 104, endPoint y: 294, distance: 25.1
click at [88, 313] on mat-nav-list "Overview Órdenes de Compra Cargas expand_more Cargas Aéreas Cargas Marítimas Ca…" at bounding box center [56, 217] width 112 height 296
click at [211, 159] on div "Documentos" at bounding box center [201, 155] width 38 height 8
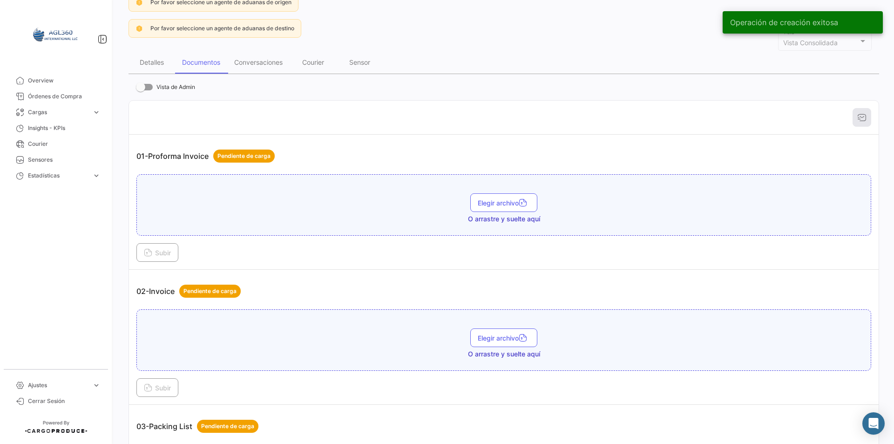
scroll to position [186, 0]
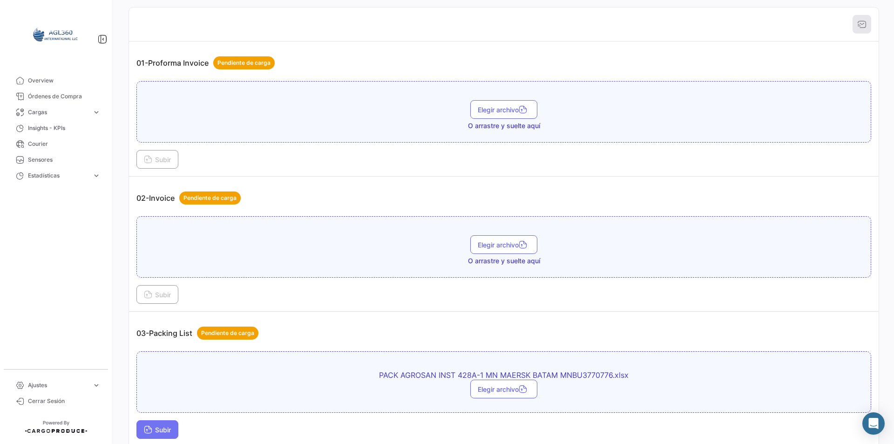
click at [170, 422] on button "Subir" at bounding box center [157, 429] width 42 height 19
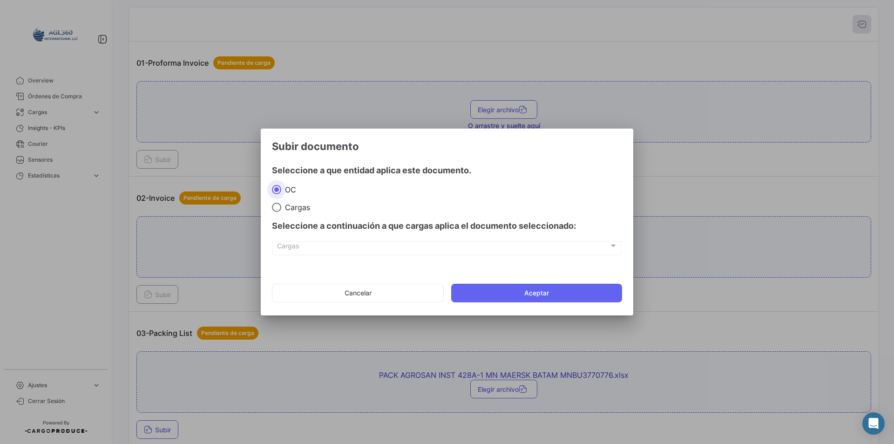
click at [293, 211] on span "Cargas" at bounding box center [295, 207] width 29 height 9
click at [281, 211] on input "Cargas" at bounding box center [276, 207] width 9 height 9
radio input "true"
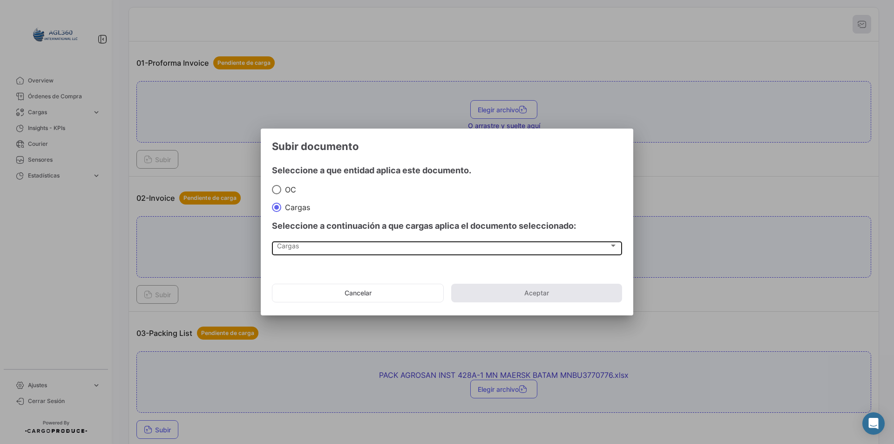
click at [306, 253] on div "Cargas Cargas" at bounding box center [447, 248] width 340 height 16
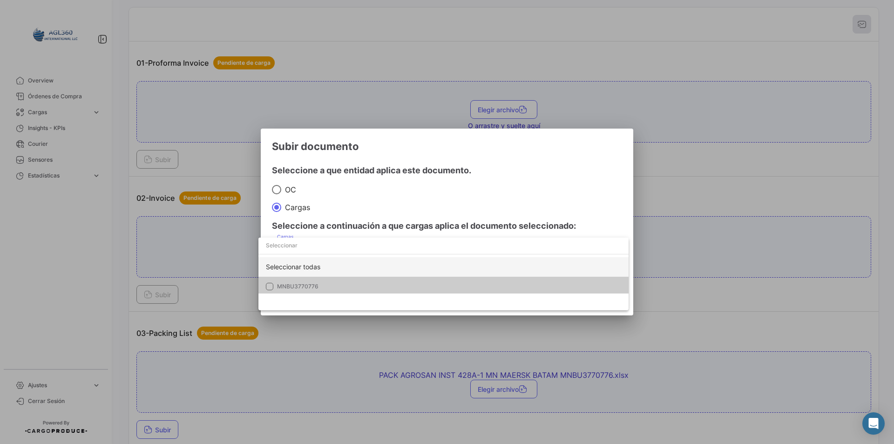
click at [312, 275] on div "Seleccionar todas" at bounding box center [444, 267] width 370 height 20
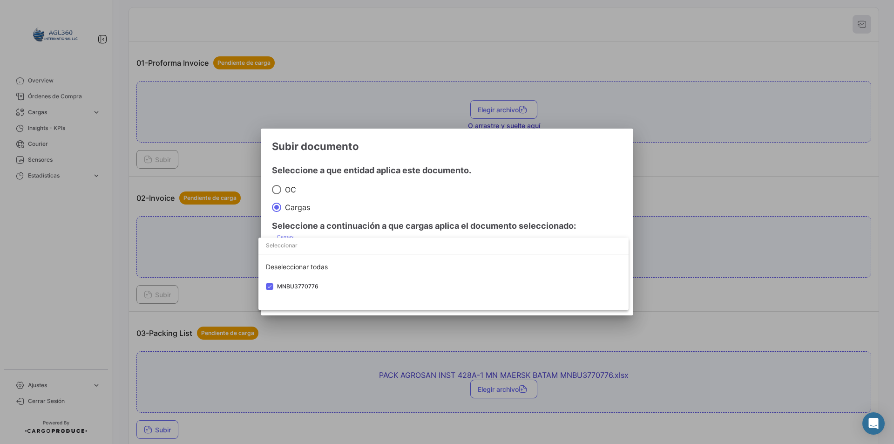
click at [372, 197] on div at bounding box center [447, 222] width 894 height 444
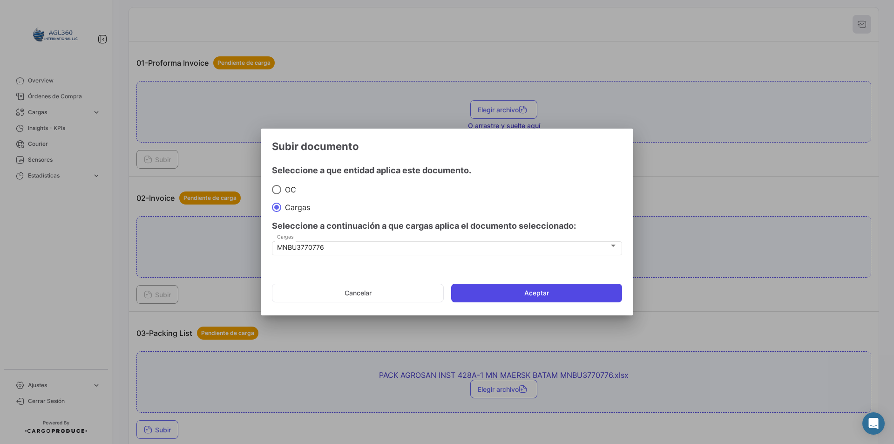
click at [541, 290] on button "Aceptar" at bounding box center [536, 293] width 171 height 19
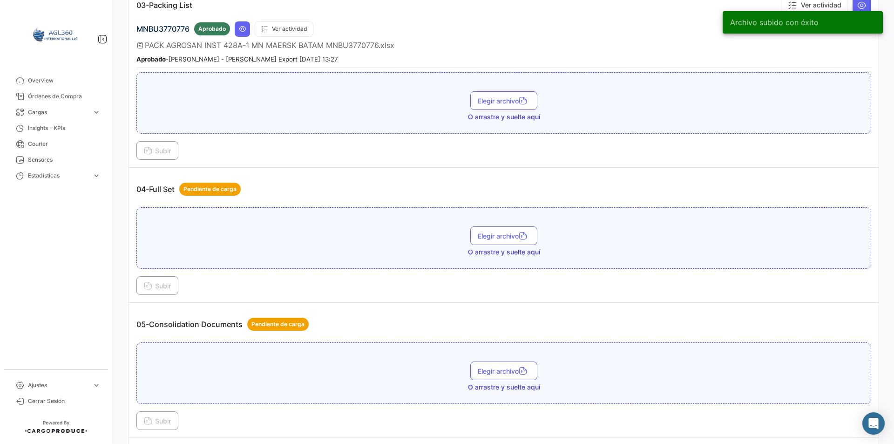
scroll to position [559, 0]
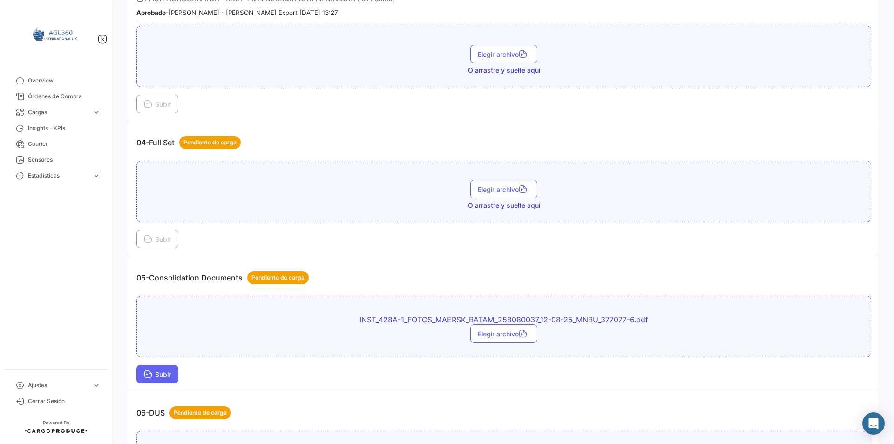
click at [166, 373] on span "Subir" at bounding box center [157, 374] width 27 height 8
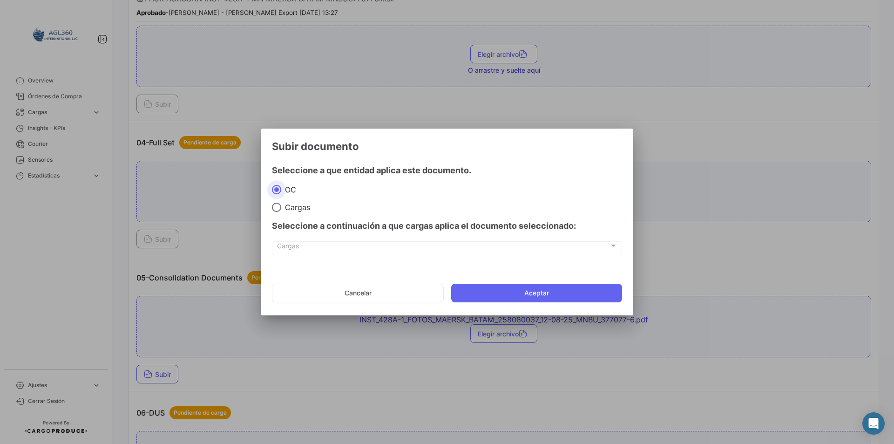
click at [292, 205] on span "Cargas" at bounding box center [295, 207] width 29 height 9
click at [281, 205] on input "Cargas" at bounding box center [276, 207] width 9 height 9
radio input "true"
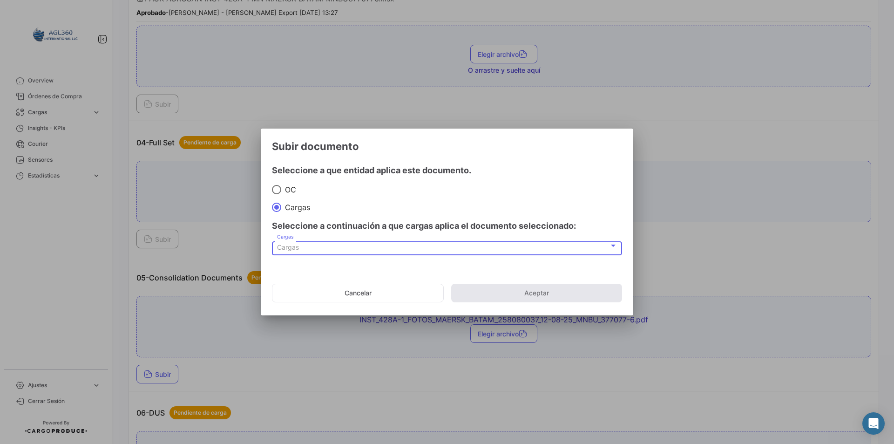
click at [293, 247] on span "Cargas" at bounding box center [288, 247] width 22 height 8
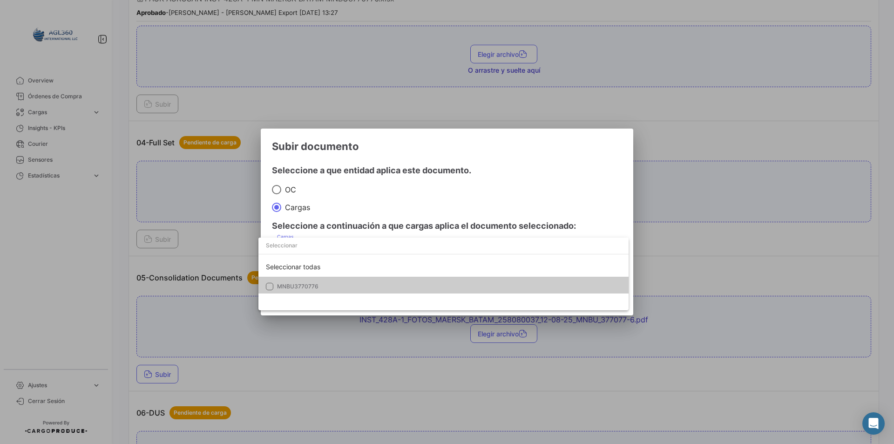
click at [309, 283] on span "MNBU3770776" at bounding box center [297, 286] width 41 height 7
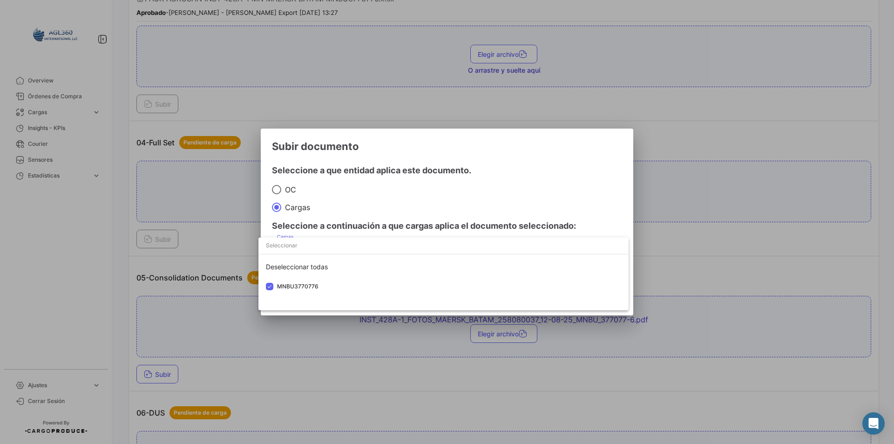
click at [379, 192] on div at bounding box center [447, 222] width 894 height 444
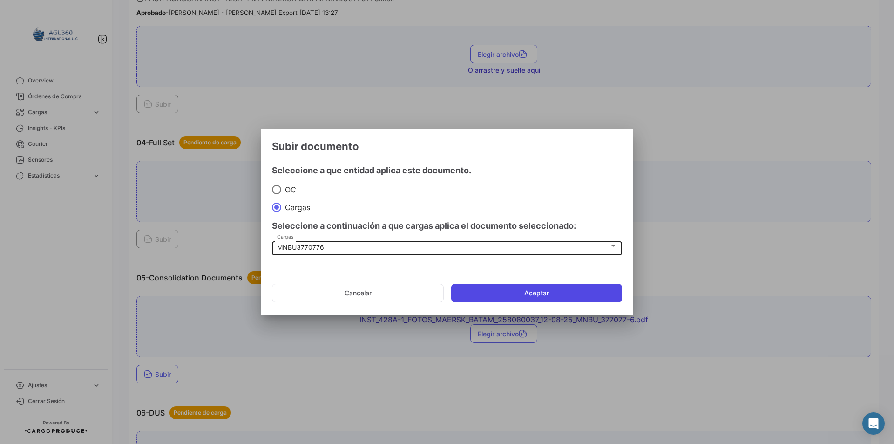
click at [517, 291] on button "Aceptar" at bounding box center [536, 293] width 171 height 19
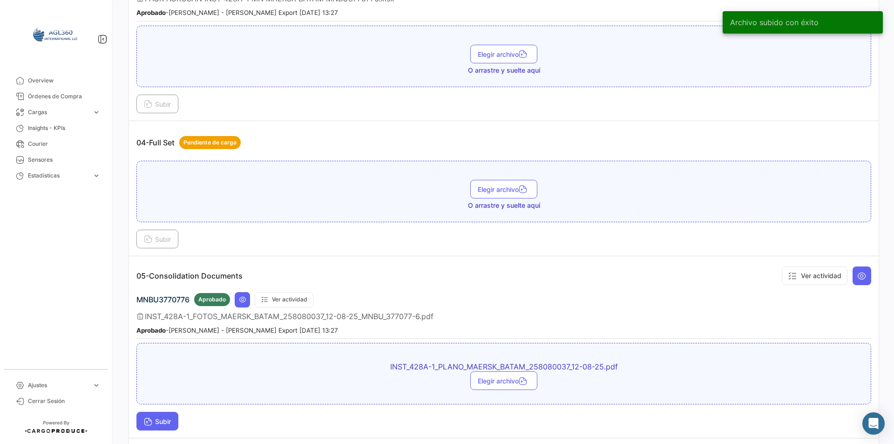
click at [167, 420] on span "Subir" at bounding box center [157, 421] width 27 height 8
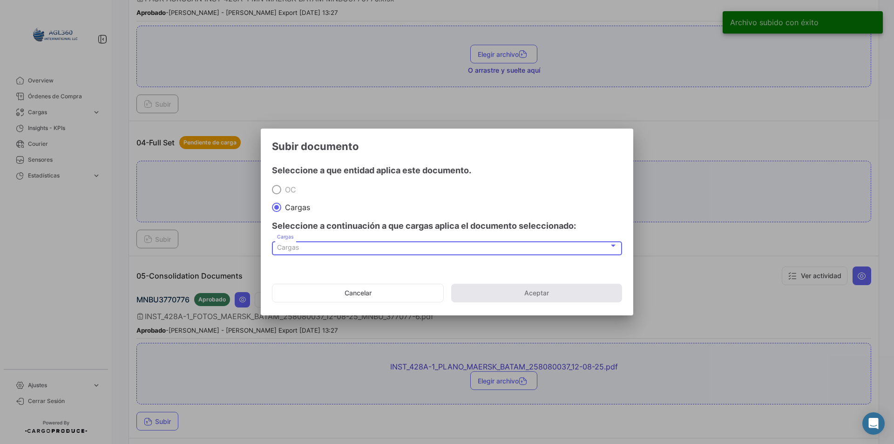
click at [306, 250] on div "Cargas" at bounding box center [443, 248] width 332 height 8
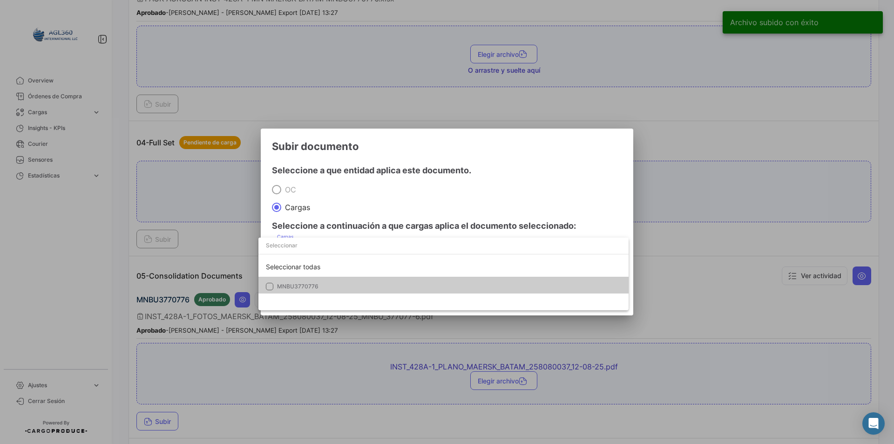
click at [304, 278] on mat-option "MNBU3770776" at bounding box center [444, 287] width 370 height 20
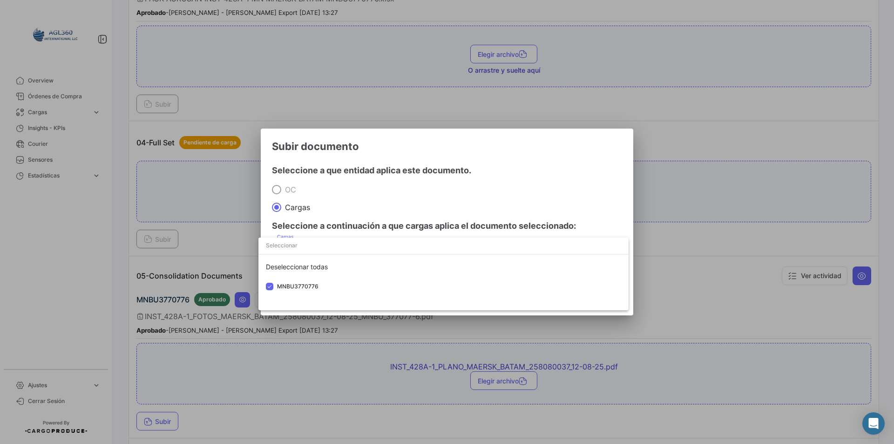
click at [381, 182] on div at bounding box center [447, 222] width 894 height 444
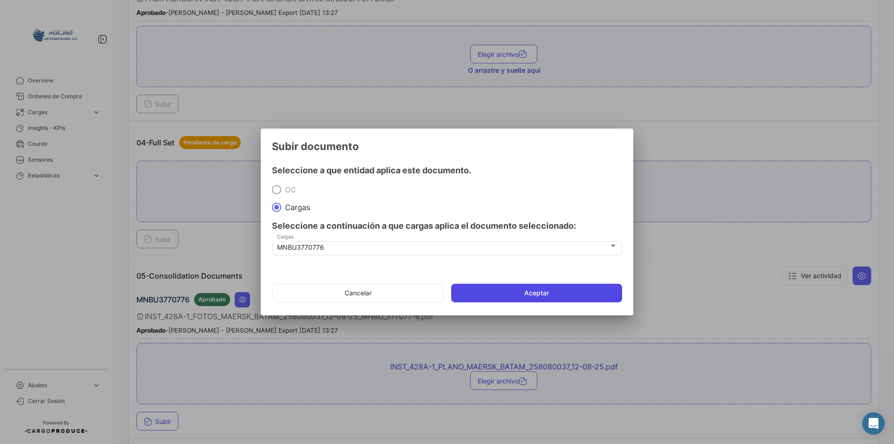
click at [501, 291] on button "Aceptar" at bounding box center [536, 293] width 171 height 19
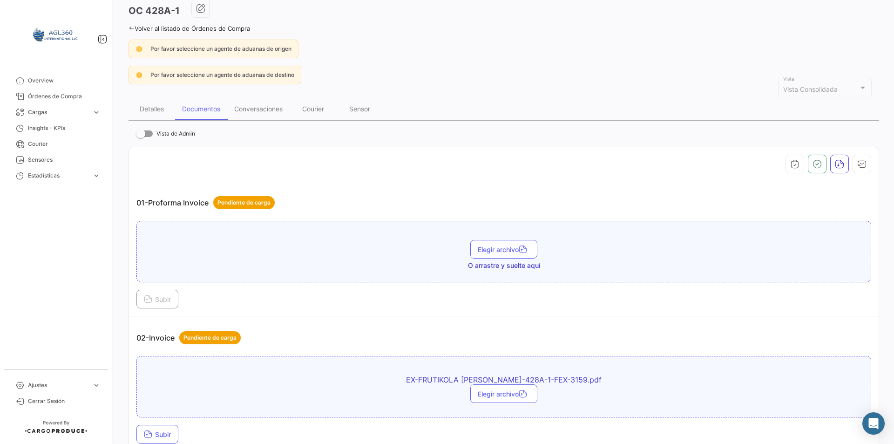
scroll to position [93, 0]
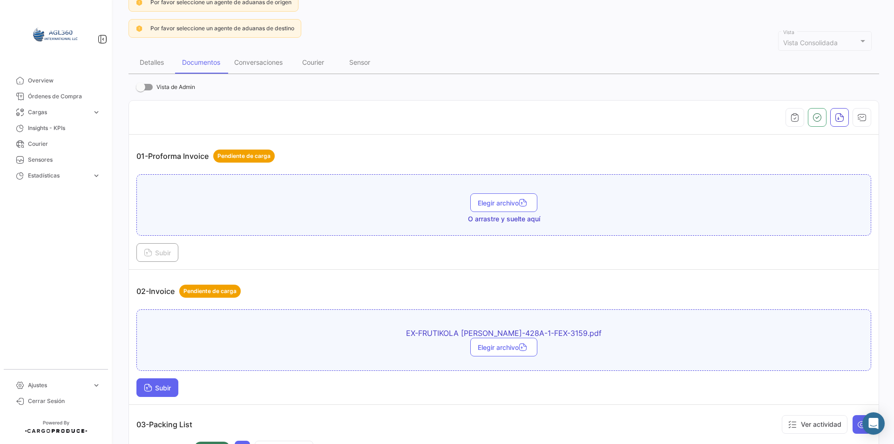
click at [170, 388] on span "Subir" at bounding box center [157, 388] width 27 height 8
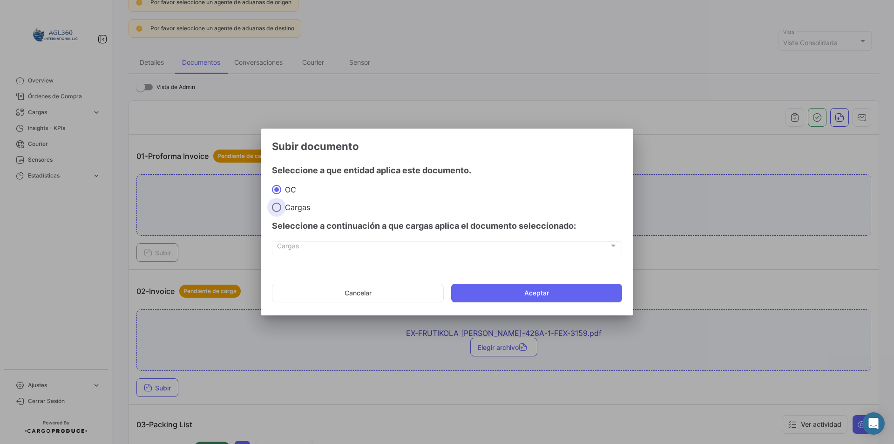
click at [292, 205] on span "Cargas" at bounding box center [295, 207] width 29 height 9
click at [281, 205] on input "Cargas" at bounding box center [276, 207] width 9 height 9
radio input "true"
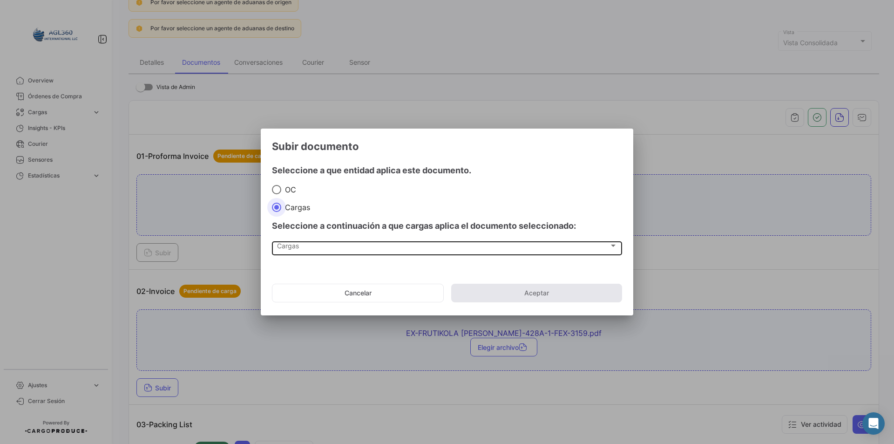
click at [289, 245] on span "Cargas" at bounding box center [443, 248] width 332 height 8
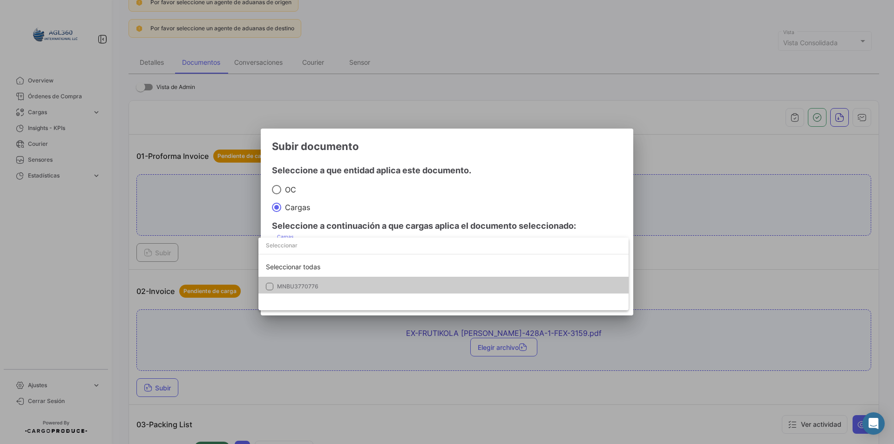
click at [310, 288] on span "MNBU3770776" at bounding box center [297, 286] width 41 height 7
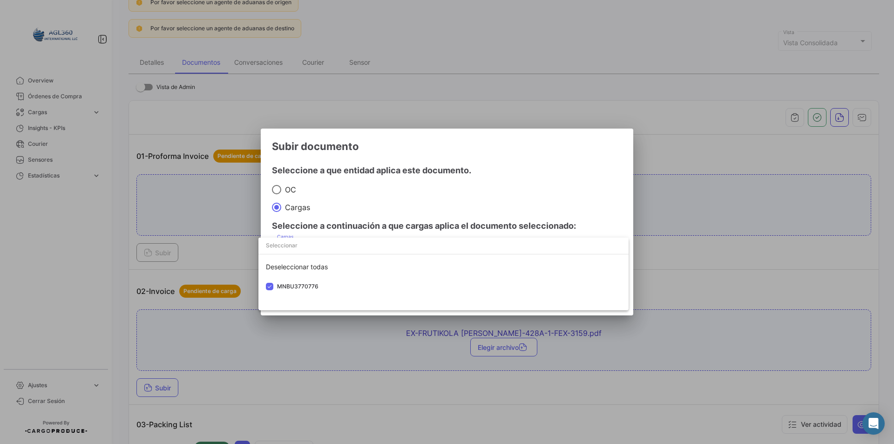
click at [399, 178] on div at bounding box center [447, 222] width 894 height 444
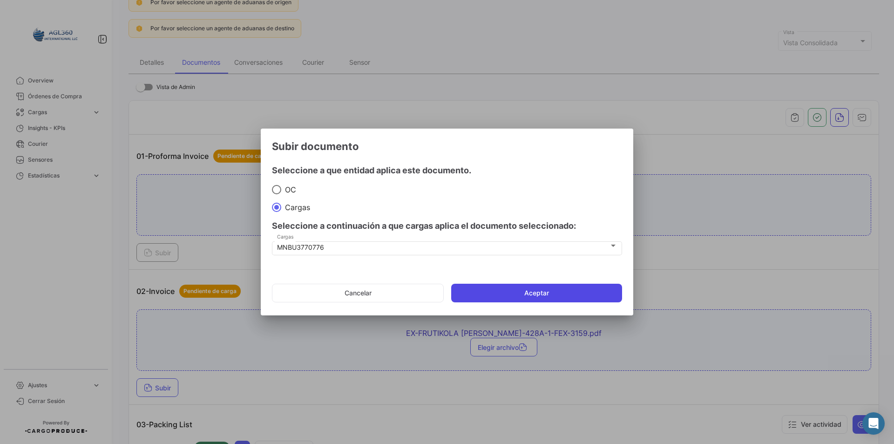
click at [514, 293] on button "Aceptar" at bounding box center [536, 293] width 171 height 19
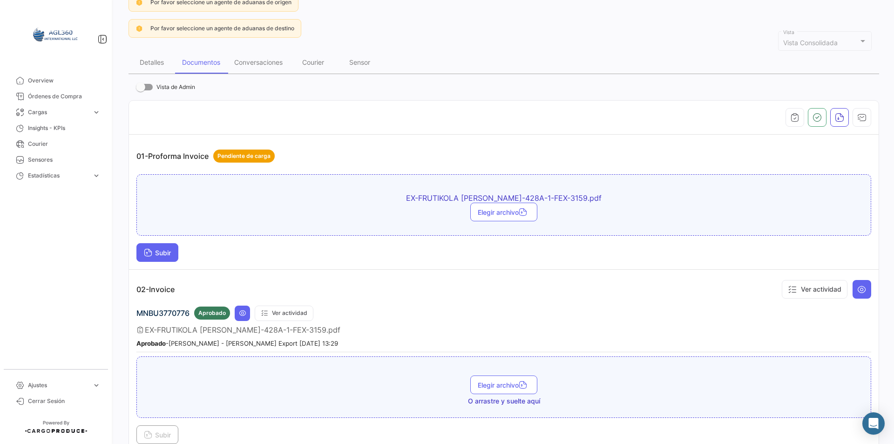
click at [168, 251] on span "Subir" at bounding box center [157, 253] width 27 height 8
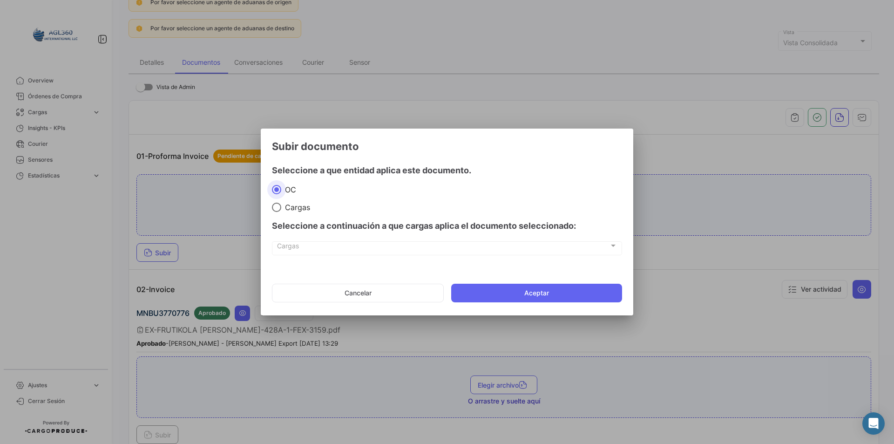
click at [293, 211] on span "Cargas" at bounding box center [295, 207] width 29 height 9
click at [281, 211] on input "Cargas" at bounding box center [276, 207] width 9 height 9
radio input "true"
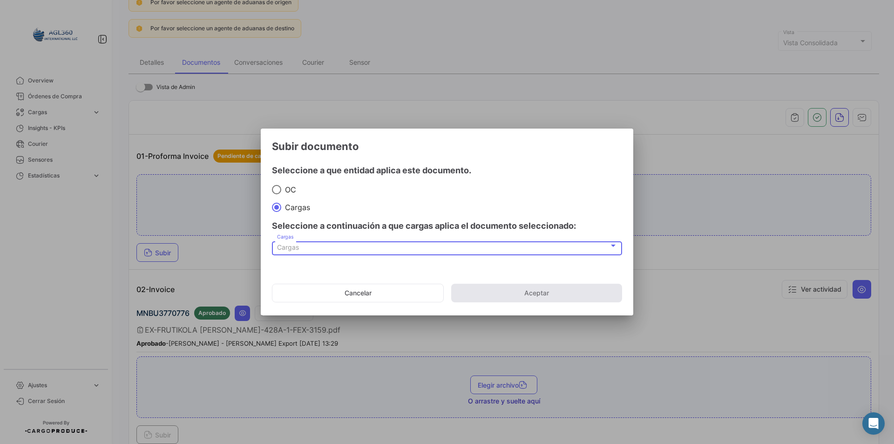
click at [299, 246] on div "Cargas" at bounding box center [443, 248] width 332 height 8
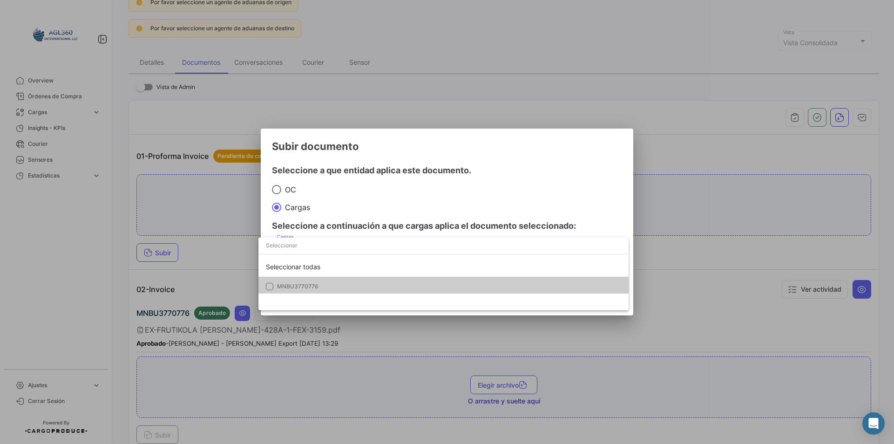
click at [305, 284] on span "MNBU3770776" at bounding box center [297, 286] width 41 height 7
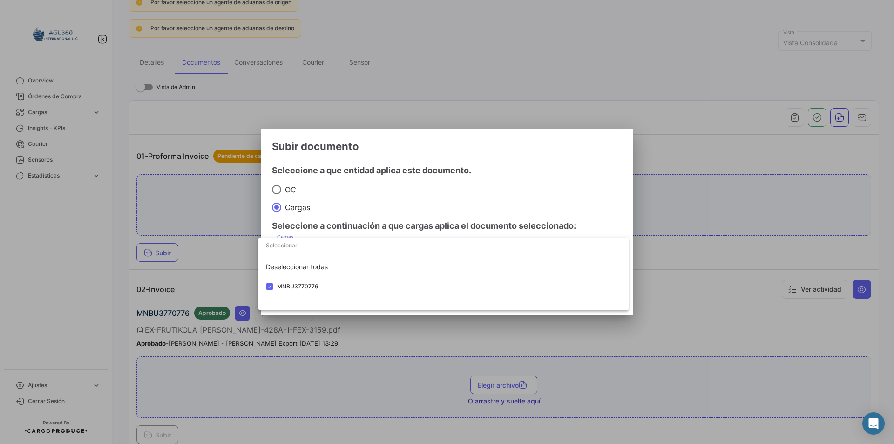
click at [356, 200] on div at bounding box center [447, 222] width 894 height 444
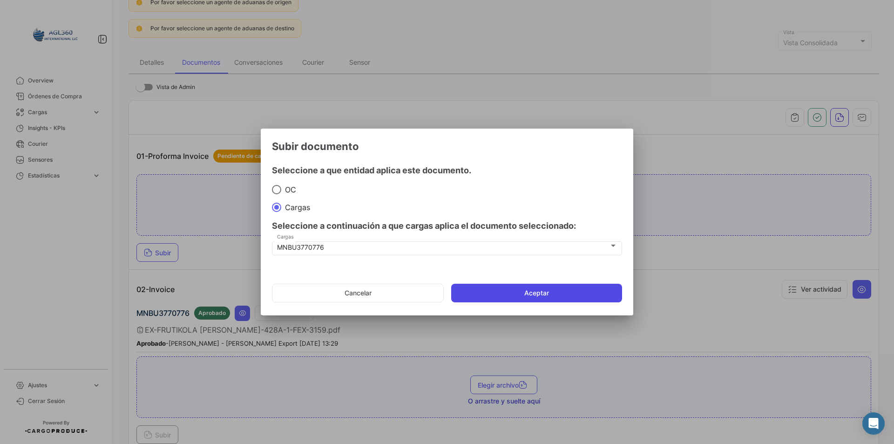
click at [541, 291] on button "Aceptar" at bounding box center [536, 293] width 171 height 19
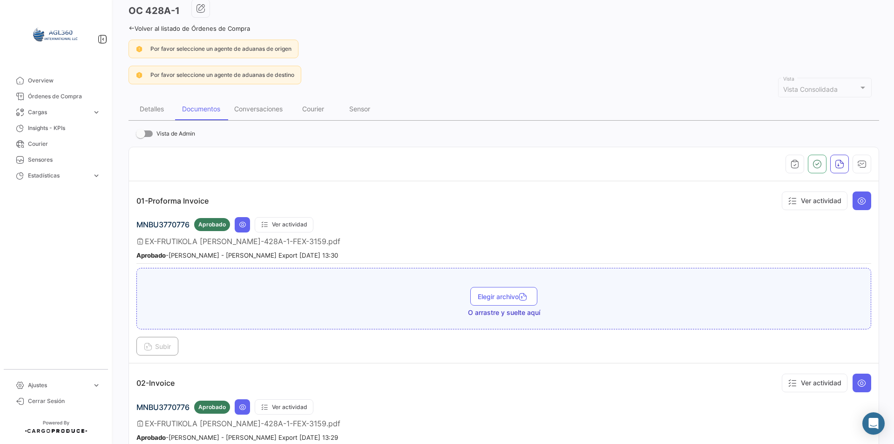
scroll to position [0, 0]
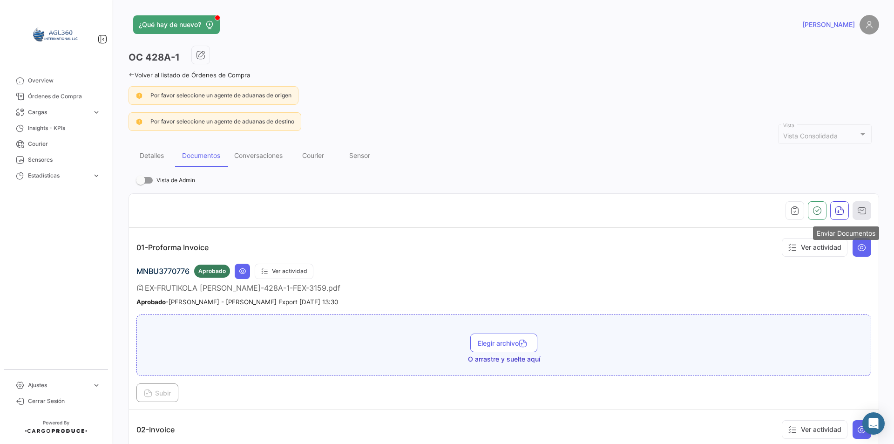
click at [859, 212] on icon "button" at bounding box center [862, 210] width 9 height 9
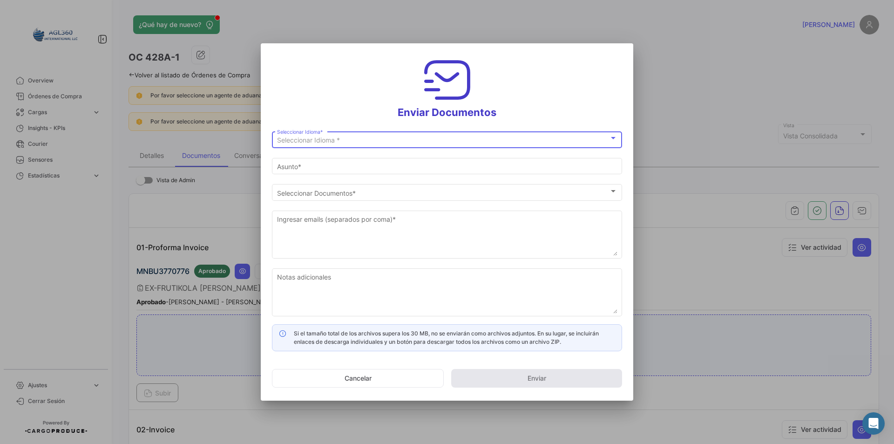
click at [343, 142] on div "Seleccionar Idioma *" at bounding box center [443, 140] width 332 height 8
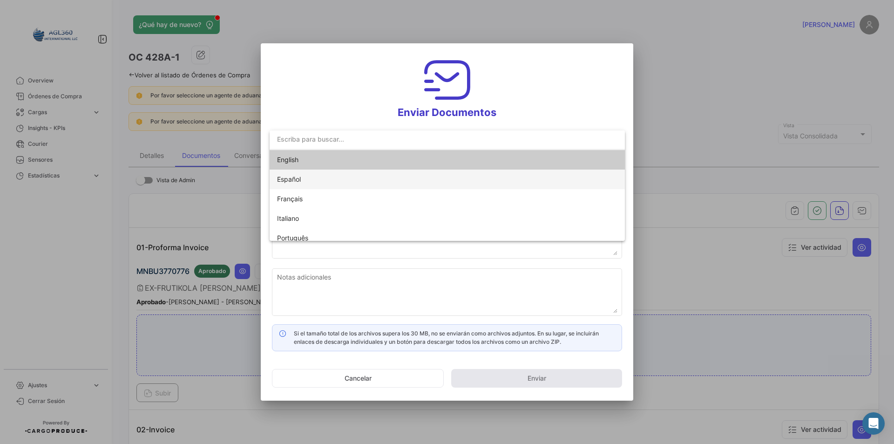
click at [312, 178] on span "Español" at bounding box center [447, 180] width 340 height 20
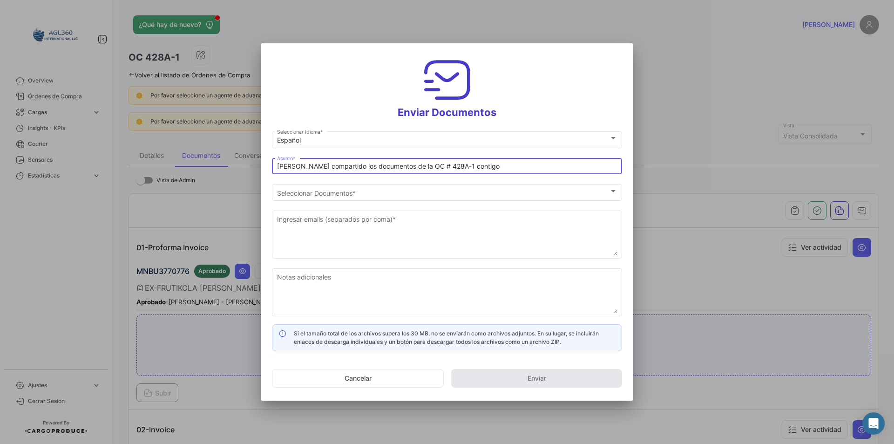
click at [338, 169] on input "[PERSON_NAME] compartido los documentos de la OC # 428A-1 contigo" at bounding box center [447, 167] width 340 height 8
paste input "PACKING LIST- FRUTERA AGROSAN EXPORT SPA : MN MAERSK BATUR INST 422A-1 MNBU3349…"
click at [496, 166] on input "PACKING LIST- FRUTERA AGROSAN EXPORT SPA : MN MAERSK BATUR INST 422A-1 MNBU3349…" at bounding box center [447, 167] width 340 height 8
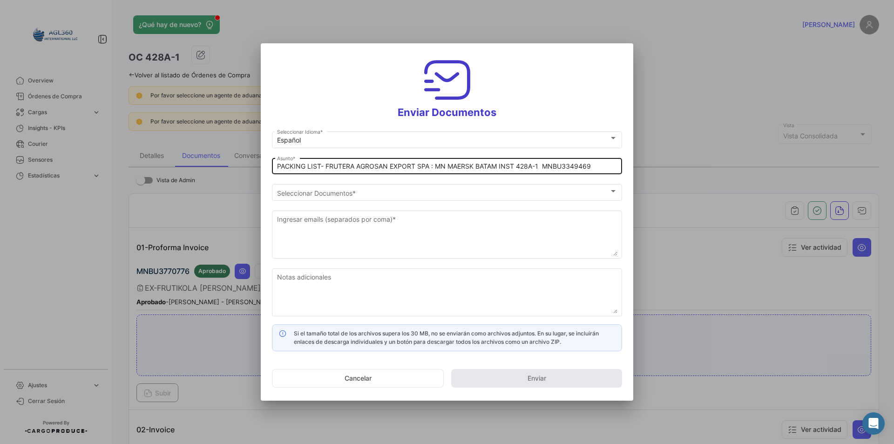
drag, startPoint x: 601, startPoint y: 162, endPoint x: 572, endPoint y: 168, distance: 30.3
click at [572, 168] on div "PACKING LIST- FRUTERA AGROSAN EXPORT SPA : MN MAERSK BATAM INST 428A-1 MNBU3349…" at bounding box center [447, 165] width 340 height 18
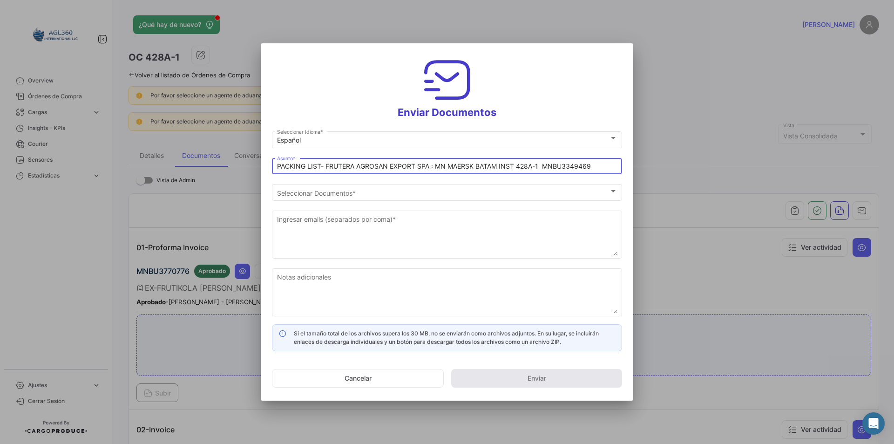
drag, startPoint x: 592, startPoint y: 166, endPoint x: 568, endPoint y: 167, distance: 23.3
click at [568, 167] on input "PACKING LIST- FRUTERA AGROSAN EXPORT SPA : MN MAERSK BATAM INST 428A-1 MNBU3349…" at bounding box center [447, 167] width 340 height 8
type input "PACKING LIST- FRUTERA AGROSAN EXPORT SPA : MN MAERSK BATAM INST 428A-1 MNBU3770…"
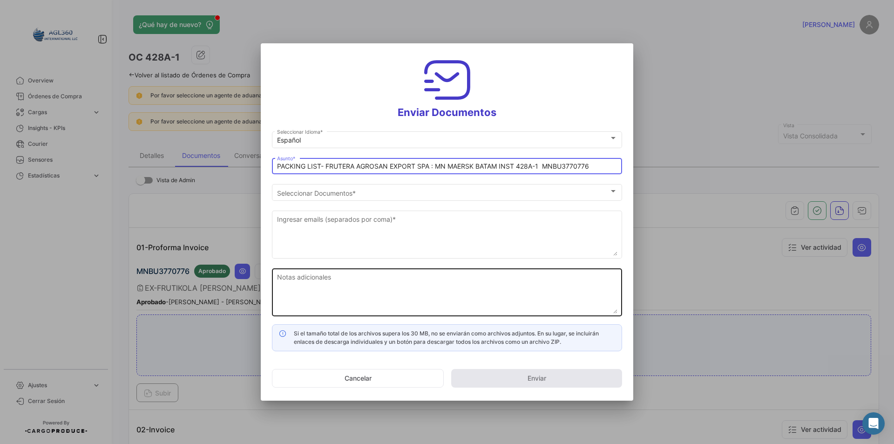
click at [293, 292] on textarea "Notas adicionales" at bounding box center [447, 292] width 340 height 41
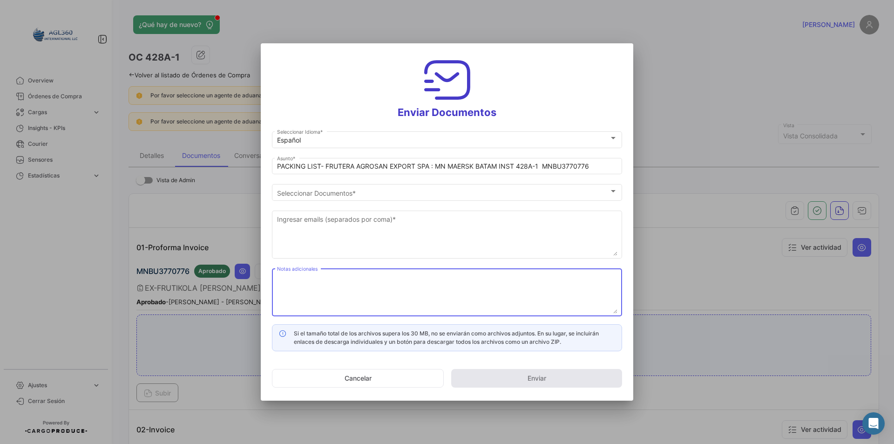
paste textarea "Estimados, Adjunto Packing List y Factura Exportador: FRUTERA AGROSAN EXPORT SP…"
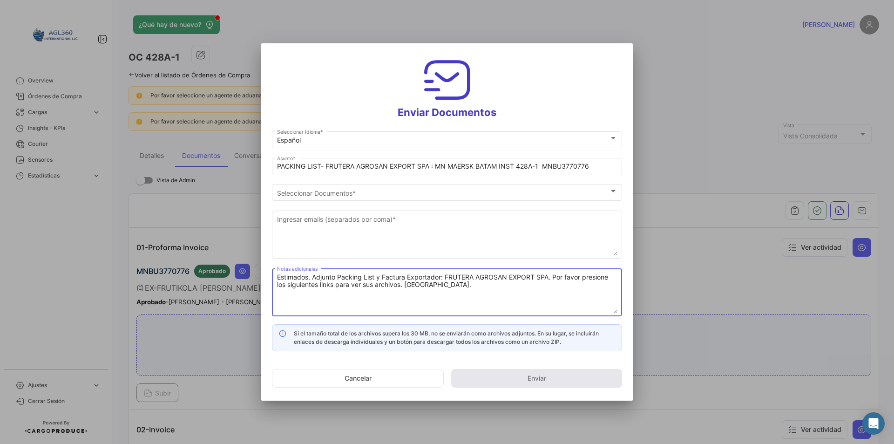
type textarea "Estimados, Adjunto Packing List y Factura Exportador: FRUTERA AGROSAN EXPORT SP…"
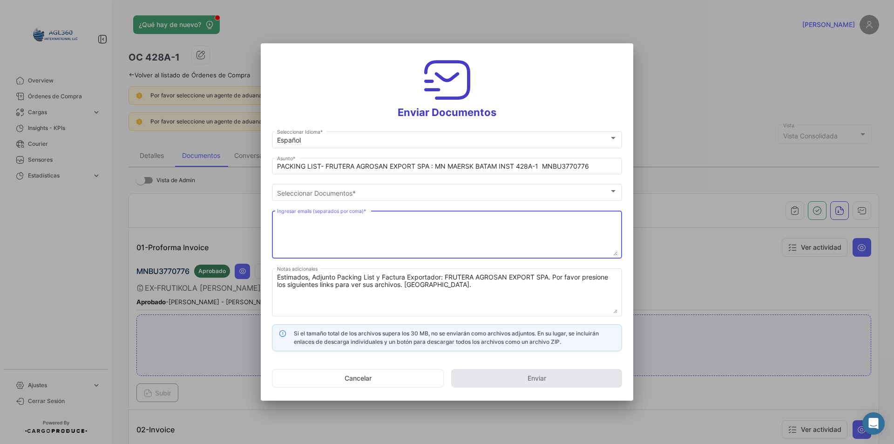
click at [324, 230] on textarea "Ingresar emails (separados por coma) *" at bounding box center [447, 235] width 340 height 41
paste textarea "[EMAIL_ADDRESS][DOMAIN_NAME]"
click at [278, 222] on textarea "[EMAIL_ADDRESS][DOMAIN_NAME]" at bounding box center [447, 235] width 340 height 41
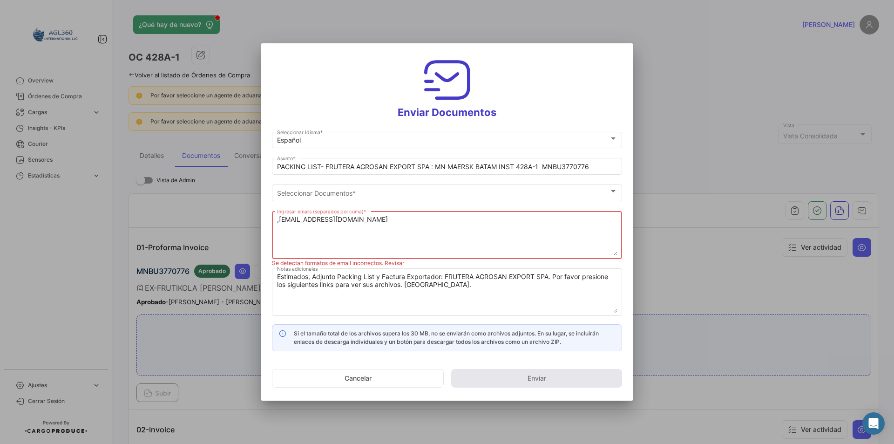
paste textarea "[EMAIL_ADDRESS][DOMAIN_NAME]; [PERSON_NAME] <[EMAIL_ADDRESS][DOMAIN_NAME]>; [PE…"
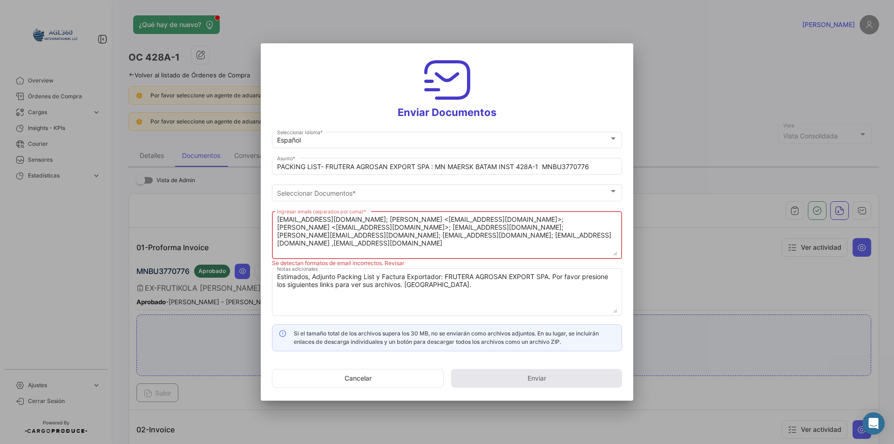
click at [544, 226] on textarea "[EMAIL_ADDRESS][DOMAIN_NAME]; [PERSON_NAME] <[EMAIL_ADDRESS][DOMAIN_NAME]>; [PE…" at bounding box center [447, 235] width 340 height 41
click at [356, 237] on textarea "[EMAIL_ADDRESS][DOMAIN_NAME]; [PERSON_NAME] <[EMAIL_ADDRESS][DOMAIN_NAME]>; [PE…" at bounding box center [447, 235] width 340 height 41
click at [365, 226] on textarea "[EMAIL_ADDRESS][DOMAIN_NAME]; [PERSON_NAME] <[EMAIL_ADDRESS][DOMAIN_NAME]>; [PE…" at bounding box center [447, 235] width 340 height 41
click at [371, 220] on textarea "[EMAIL_ADDRESS][DOMAIN_NAME]; [PERSON_NAME] <[EMAIL_ADDRESS][DOMAIN_NAME]>; [PE…" at bounding box center [447, 235] width 340 height 41
drag, startPoint x: 429, startPoint y: 217, endPoint x: 374, endPoint y: 216, distance: 55.4
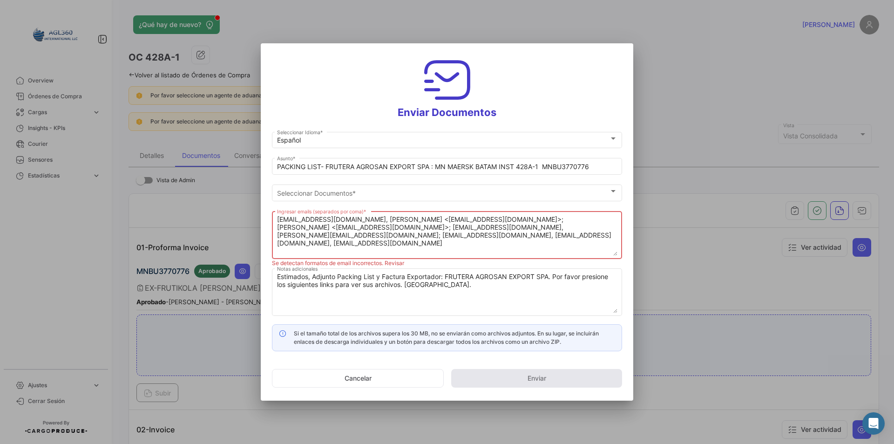
click at [374, 216] on textarea "[EMAIL_ADDRESS][DOMAIN_NAME], [PERSON_NAME] <[EMAIL_ADDRESS][DOMAIN_NAME]>; [PE…" at bounding box center [447, 235] width 340 height 41
drag, startPoint x: 470, startPoint y: 220, endPoint x: 428, endPoint y: 217, distance: 42.0
click at [428, 217] on textarea "[EMAIL_ADDRESS][DOMAIN_NAME], [EMAIL_ADDRESS][DOMAIN_NAME]>; [PERSON_NAME] <[EM…" at bounding box center [447, 235] width 340 height 41
click at [494, 218] on textarea "[EMAIL_ADDRESS][DOMAIN_NAME], [EMAIL_ADDRESS][DOMAIN_NAME], [EMAIL_ADDRESS][DOM…" at bounding box center [447, 235] width 340 height 41
click at [367, 227] on textarea "[EMAIL_ADDRESS][DOMAIN_NAME], [EMAIL_ADDRESS][DOMAIN_NAME], [EMAIL_ADDRESS][DOM…" at bounding box center [447, 235] width 340 height 41
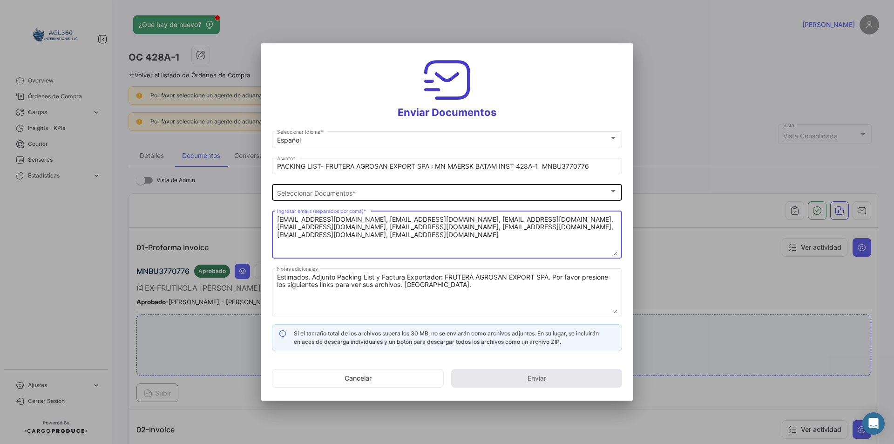
type textarea "[EMAIL_ADDRESS][DOMAIN_NAME], [EMAIL_ADDRESS][DOMAIN_NAME], [EMAIL_ADDRESS][DOM…"
click at [350, 197] on div "Seleccionar Documentos Seleccionar Documentos *" at bounding box center [447, 192] width 340 height 18
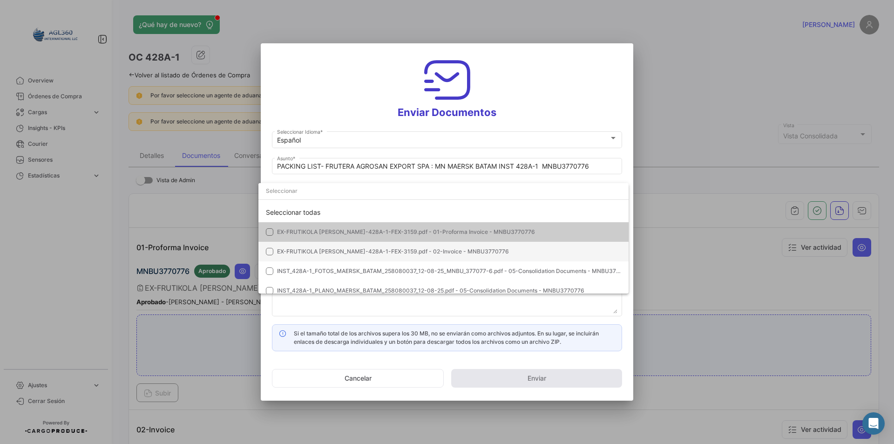
click at [358, 253] on span "EX-FRUTIKOLA [PERSON_NAME]-428A-1-FEX-3159.pdf - 02-Invoice - MNBU3770776" at bounding box center [393, 251] width 232 height 7
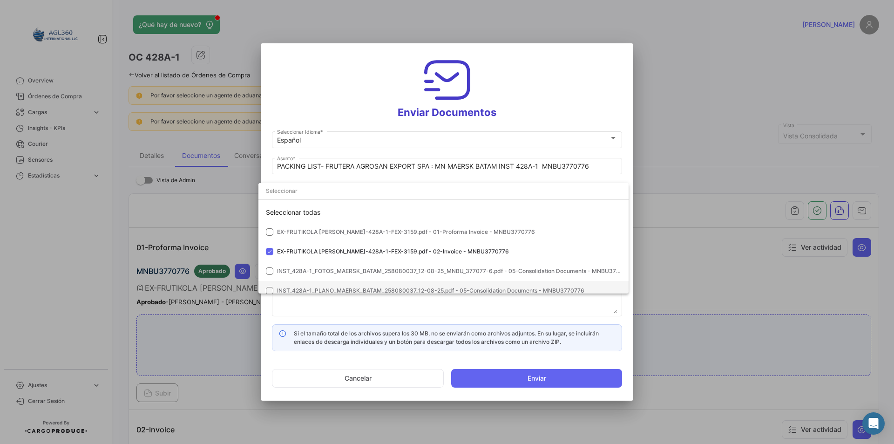
scroll to position [27, 0]
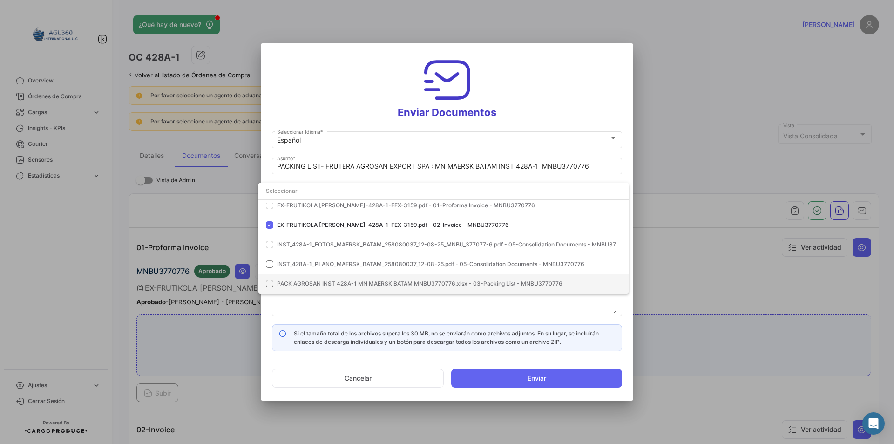
click at [343, 285] on span "PACK AGROSAN INST 428A-1 MN MAERSK BATAM MNBU3770776.xlsx - 03-Packing List - M…" at bounding box center [420, 283] width 286 height 7
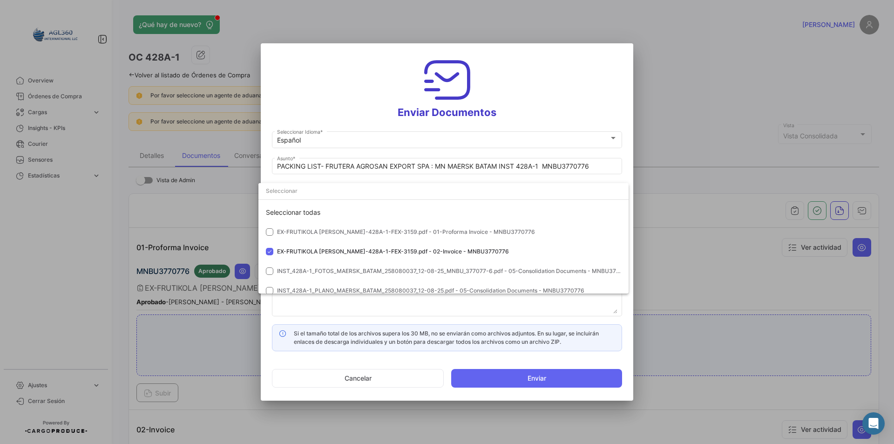
click at [373, 103] on div at bounding box center [447, 222] width 894 height 444
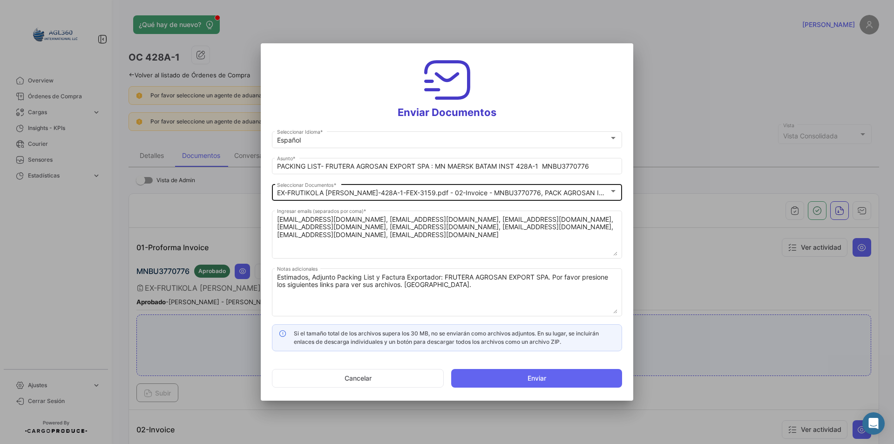
click at [541, 194] on mat-select-trigger "EX-FRUTIKOLA [PERSON_NAME]-428A-1-FEX-3159.pdf - 02-Invoice - MNBU3770776, PACK…" at bounding box center [574, 193] width 595 height 8
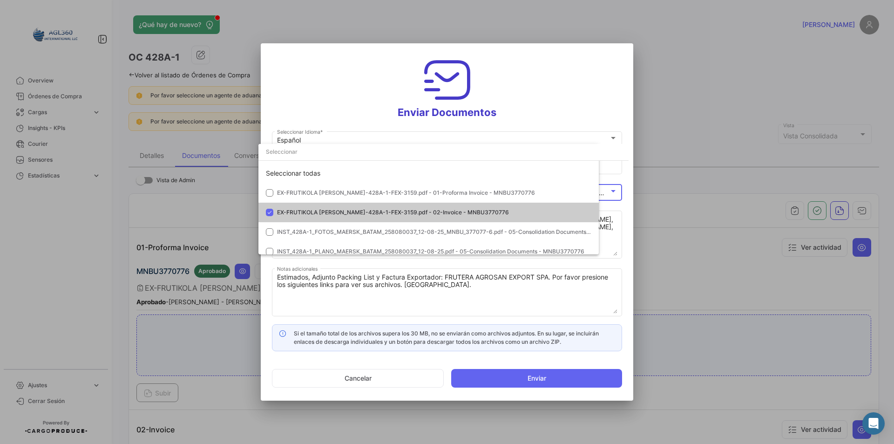
scroll to position [18, 0]
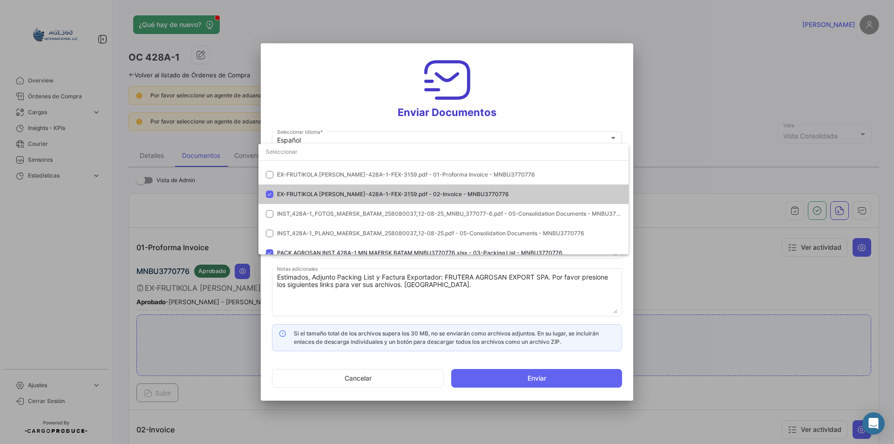
click at [403, 280] on div at bounding box center [447, 222] width 894 height 444
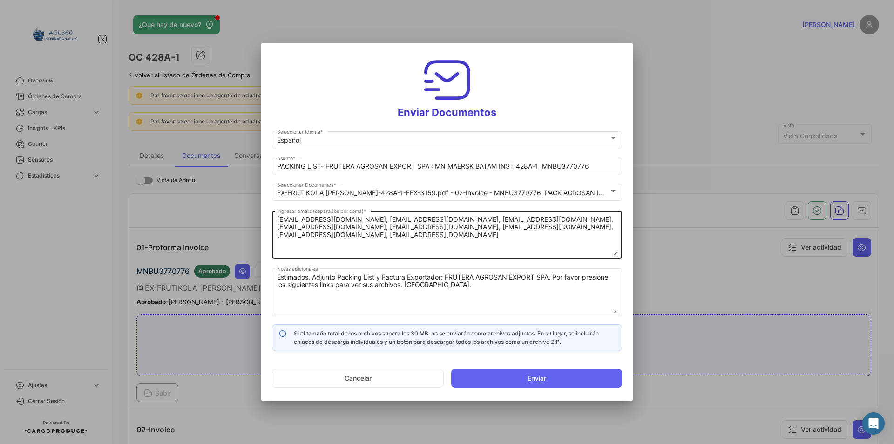
click at [606, 230] on textarea "[EMAIL_ADDRESS][DOMAIN_NAME], [EMAIL_ADDRESS][DOMAIN_NAME], [EMAIL_ADDRESS][DOM…" at bounding box center [447, 235] width 340 height 41
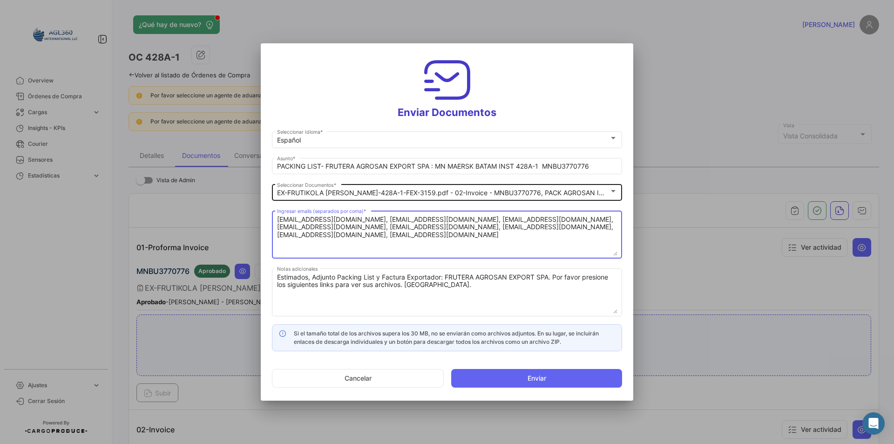
click at [615, 198] on div "EX-FRUTIKOLA [PERSON_NAME]-428A-1-FEX-3159.pdf - 02-Invoice - MNBU3770776, PACK…" at bounding box center [447, 192] width 340 height 18
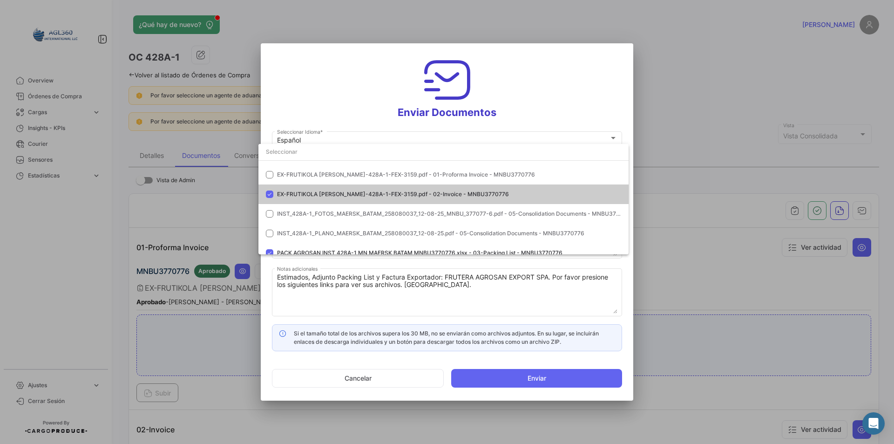
click at [511, 296] on div at bounding box center [447, 222] width 894 height 444
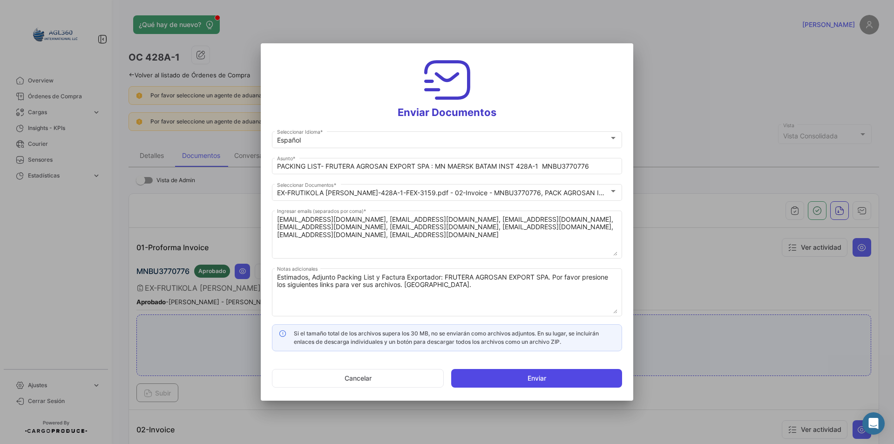
click at [569, 380] on button "Enviar" at bounding box center [536, 378] width 171 height 19
